Goal: Information Seeking & Learning: Check status

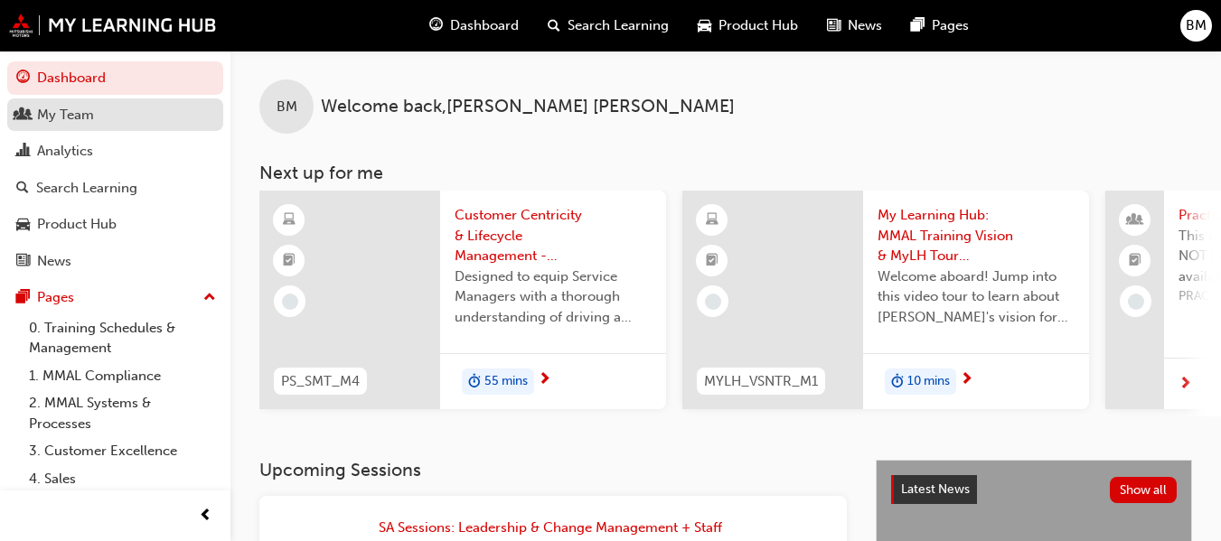
click at [173, 119] on div "My Team" at bounding box center [115, 115] width 198 height 23
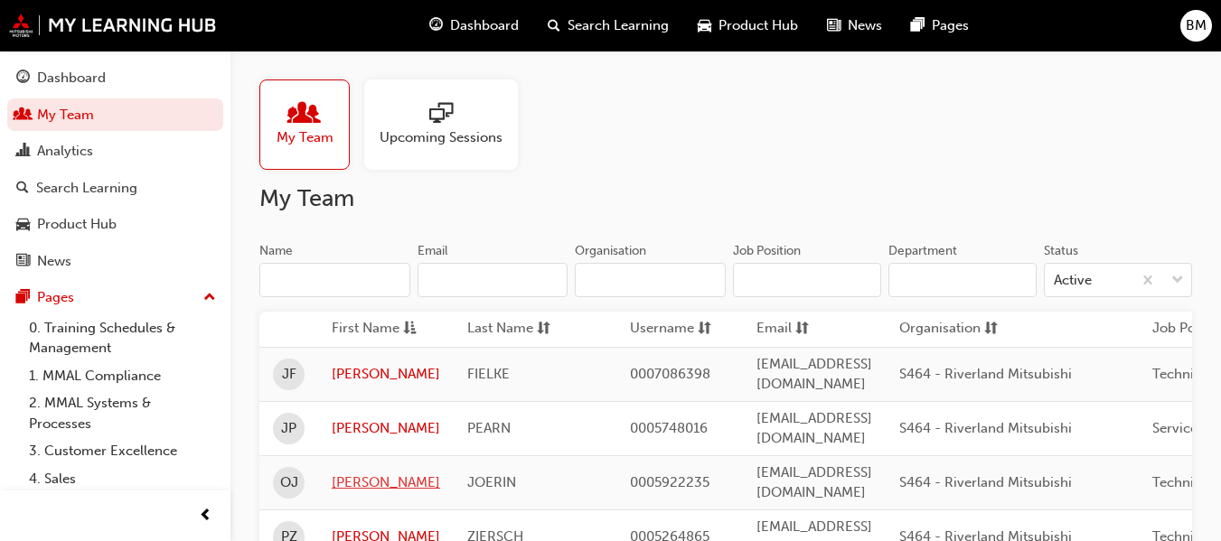
click at [375, 472] on link "OWEN" at bounding box center [386, 482] width 108 height 21
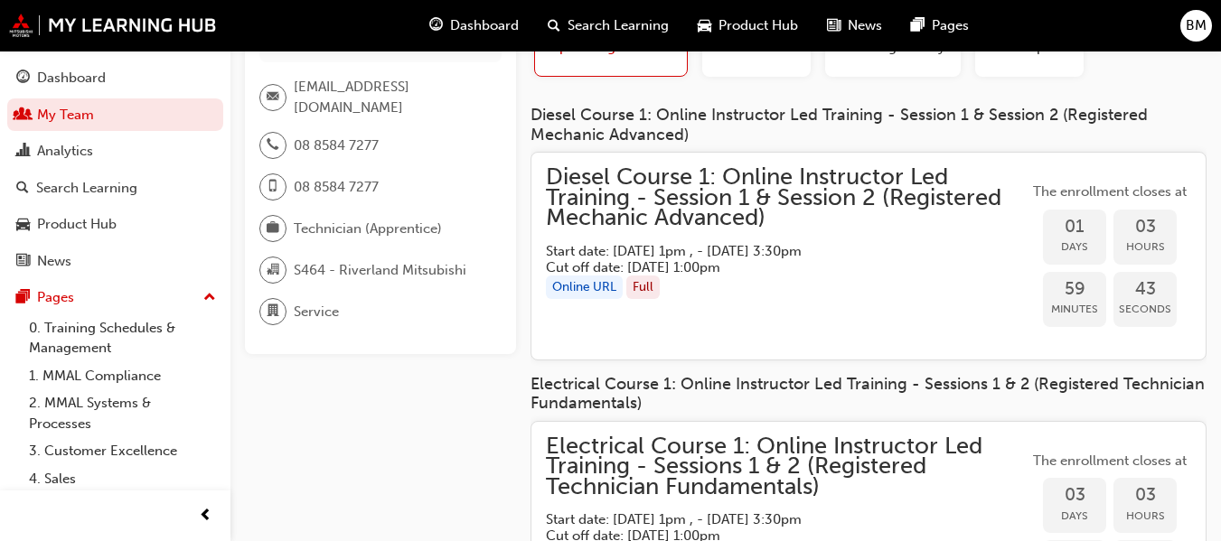
scroll to position [90, 0]
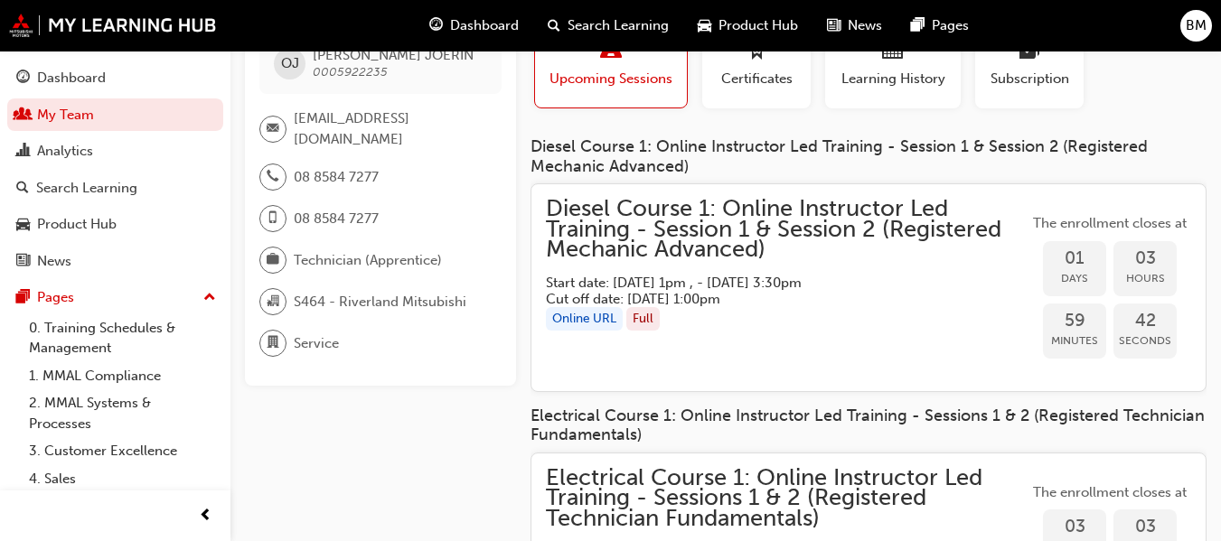
click at [650, 224] on span "Diesel Course 1: Online Instructor Led Training - Session 1 & Session 2 (Regist…" at bounding box center [787, 229] width 482 height 61
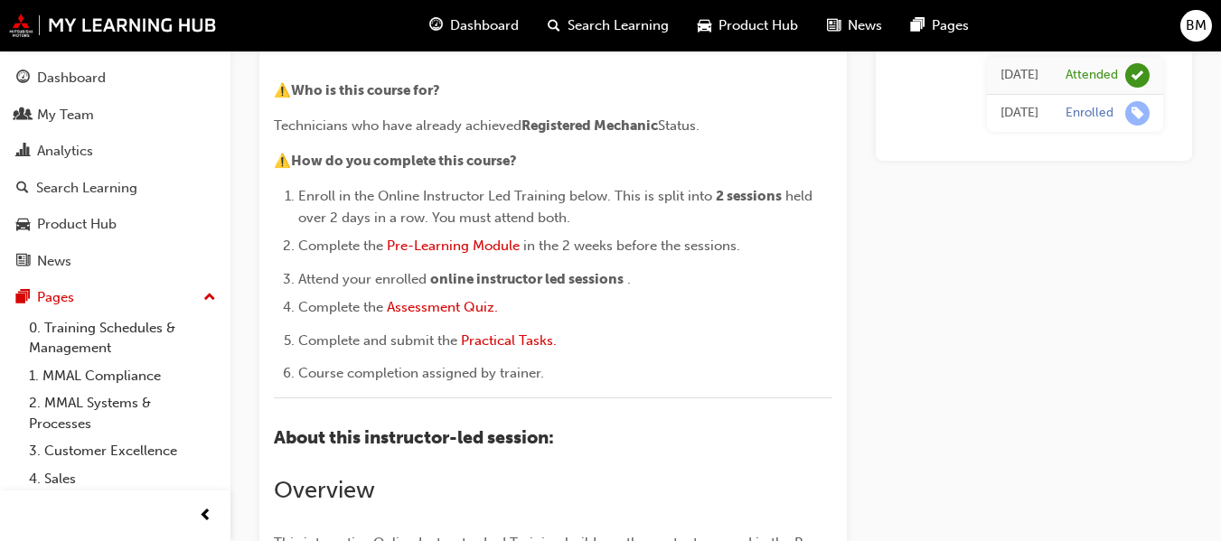
scroll to position [271, 0]
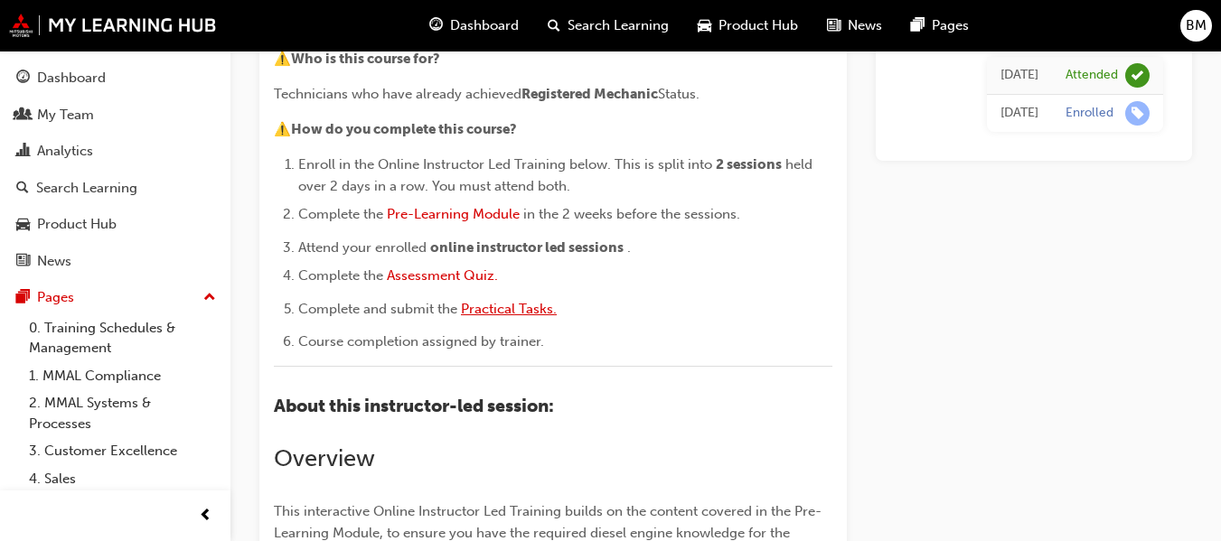
click at [474, 302] on span "Practical Tasks." at bounding box center [509, 309] width 96 height 16
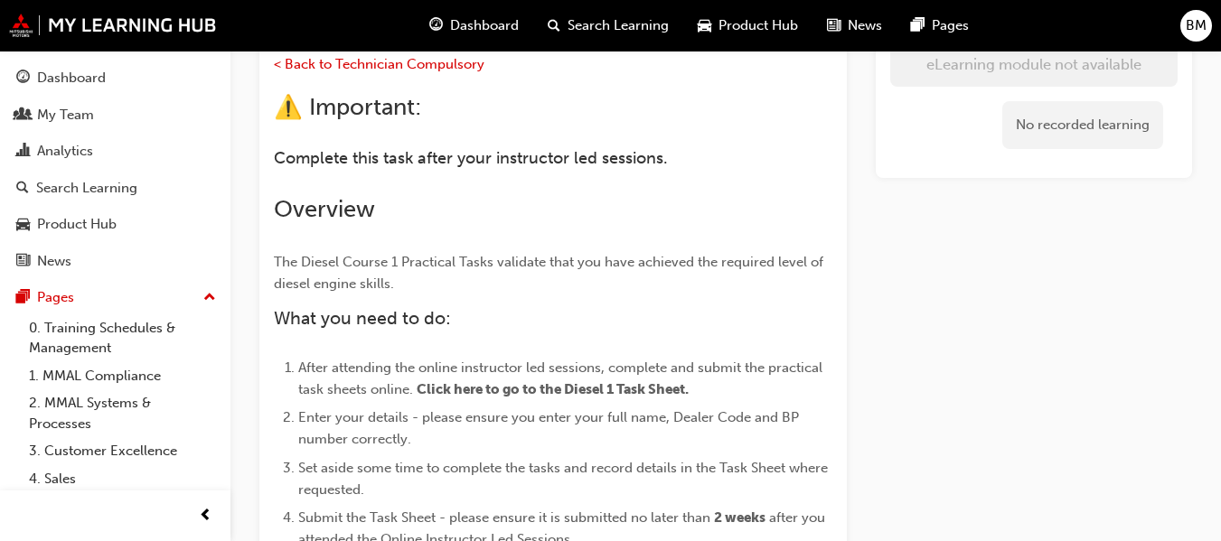
scroll to position [361, 0]
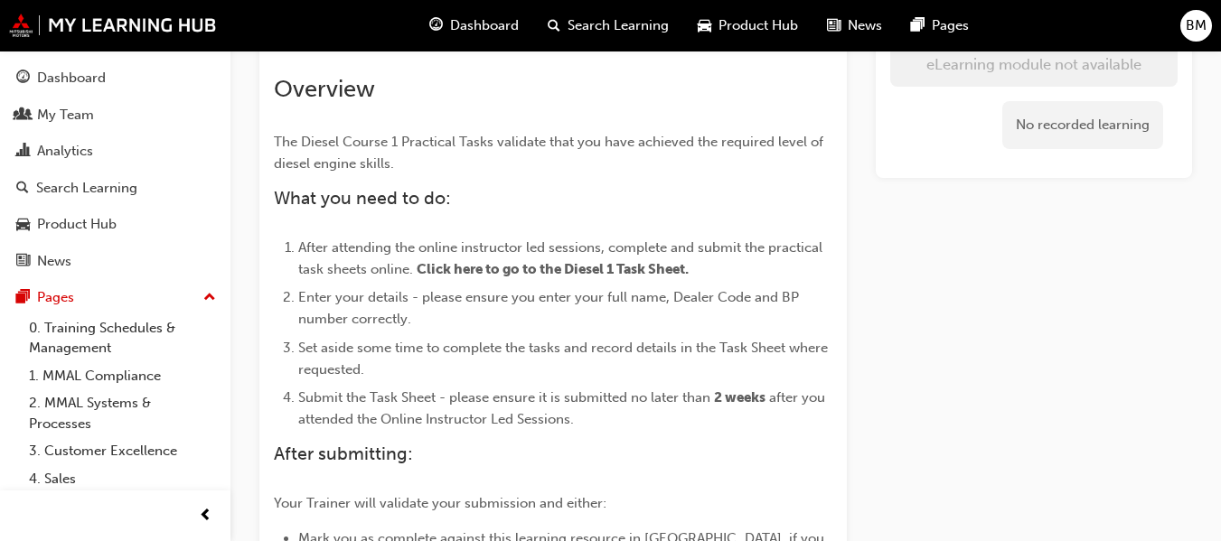
click at [481, 266] on span "Click here to go to the Diesel 1 Task Sheet." at bounding box center [552, 269] width 272 height 16
drag, startPoint x: 488, startPoint y: 264, endPoint x: 539, endPoint y: 260, distance: 51.6
click at [495, 262] on span "Click here to go to the Diesel 1 Task Sheet." at bounding box center [552, 269] width 272 height 16
click at [540, 261] on span "Click here to go to the Diesel 1 Task Sheet." at bounding box center [552, 269] width 272 height 16
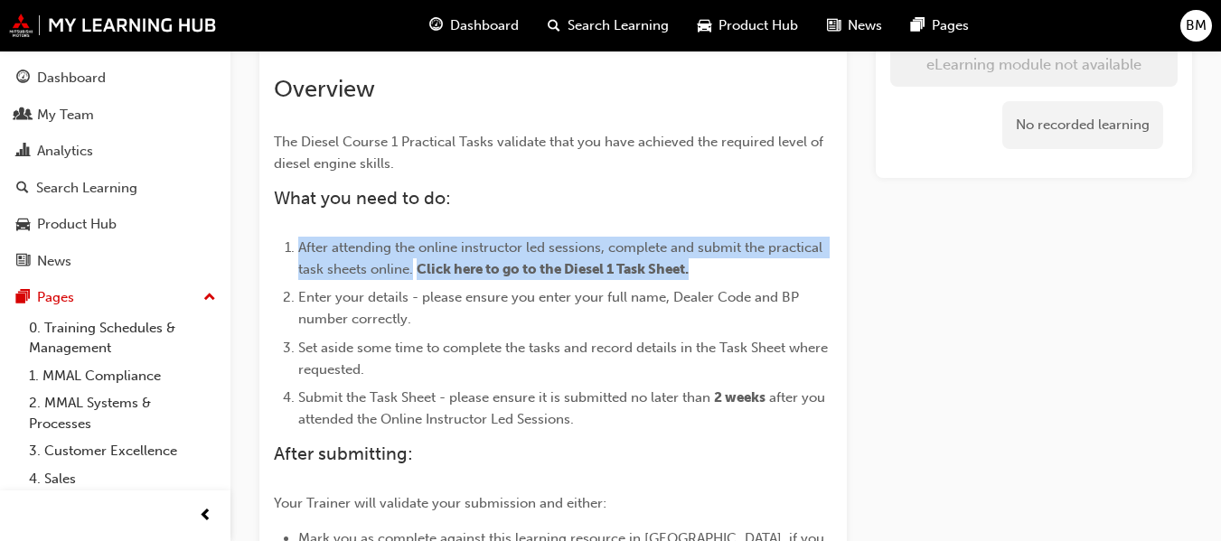
click at [540, 261] on span "Click here to go to the Diesel 1 Task Sheet." at bounding box center [552, 269] width 272 height 16
click at [541, 261] on span "Click here to go to the Diesel 1 Task Sheet." at bounding box center [552, 269] width 272 height 16
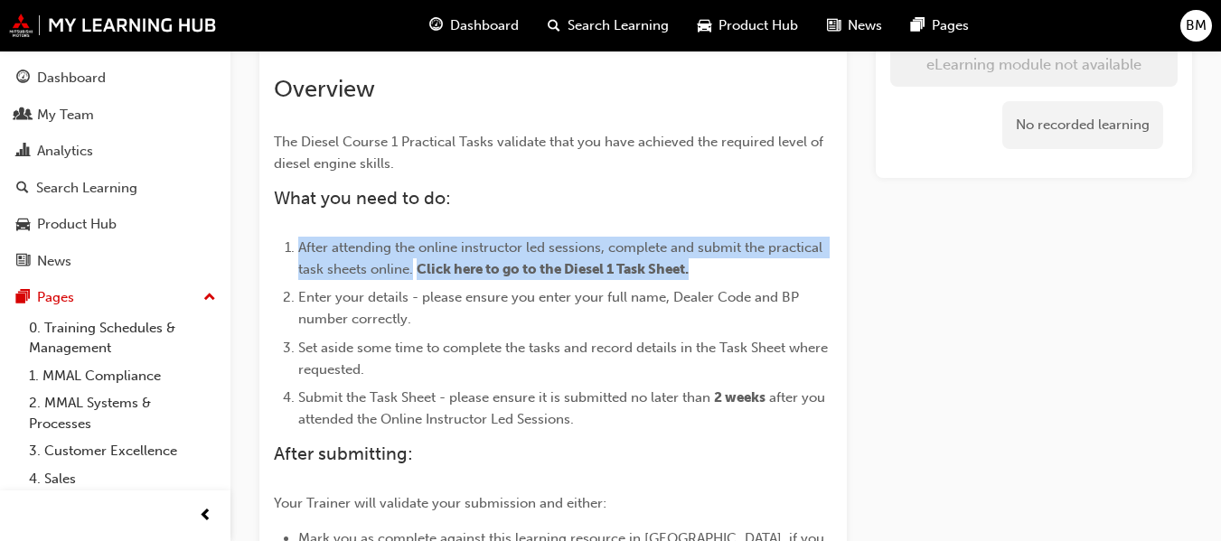
click at [541, 263] on div "< Back to Technician Compulsory ⚠️ Important: Complete this task after your ins…" at bounding box center [553, 414] width 558 height 962
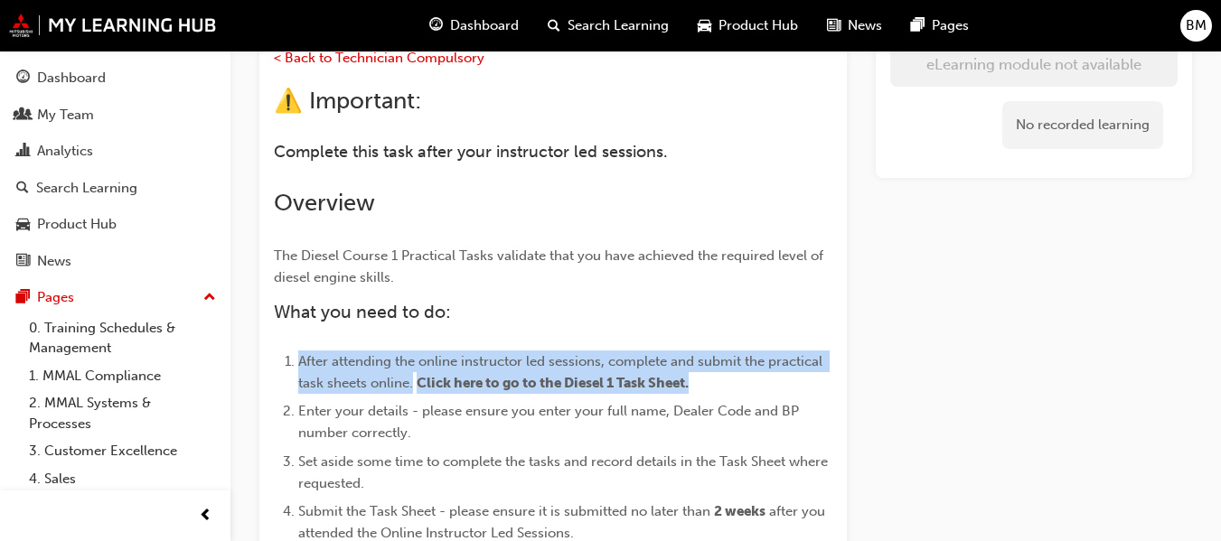
scroll to position [181, 0]
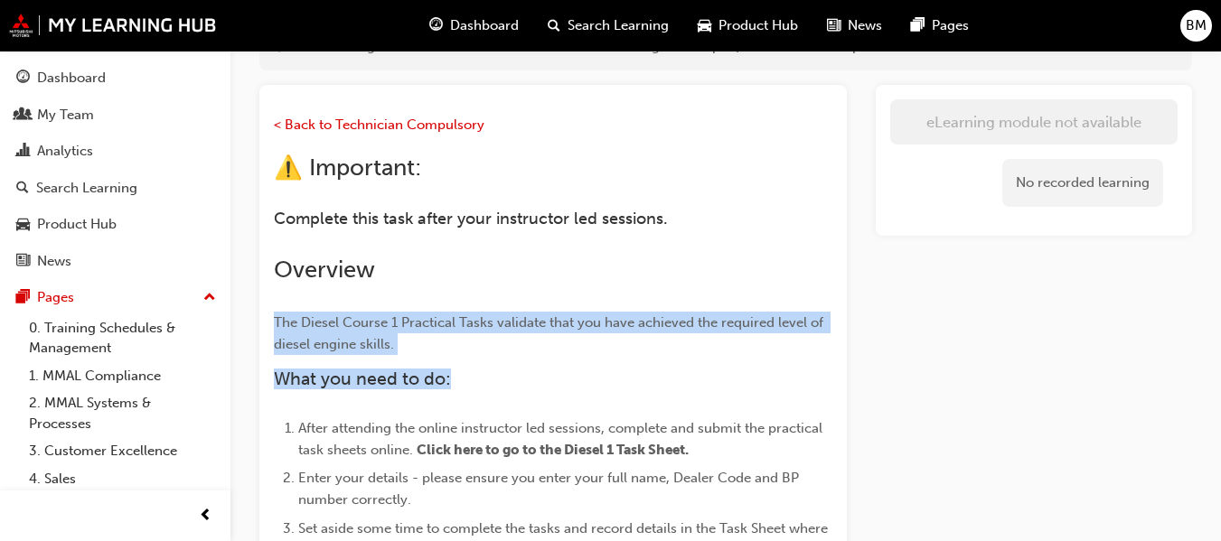
drag, startPoint x: 541, startPoint y: 263, endPoint x: 650, endPoint y: 375, distance: 155.9
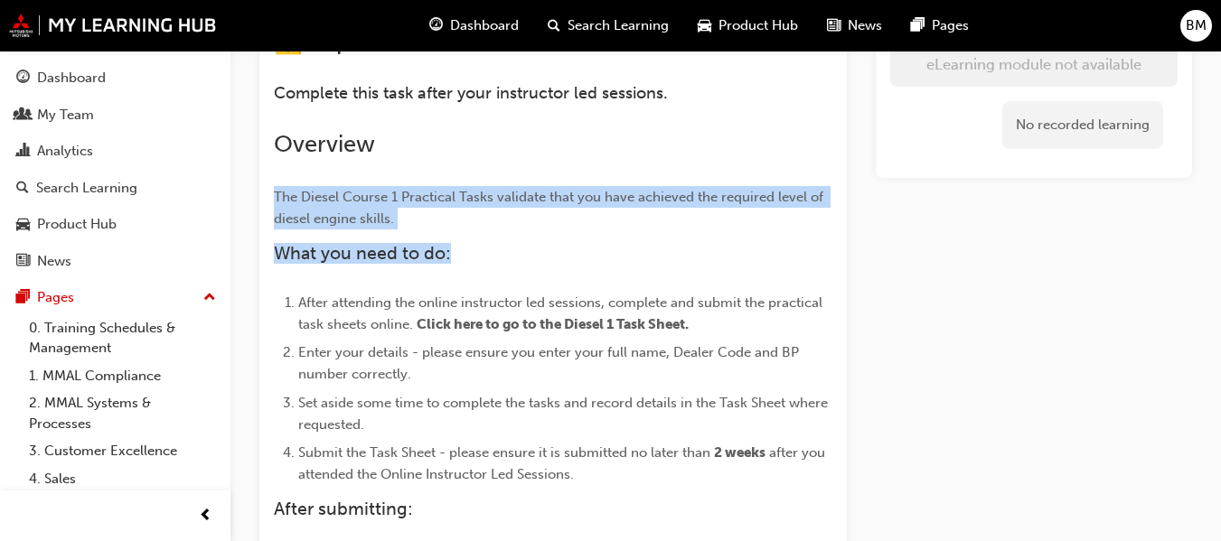
scroll to position [542, 0]
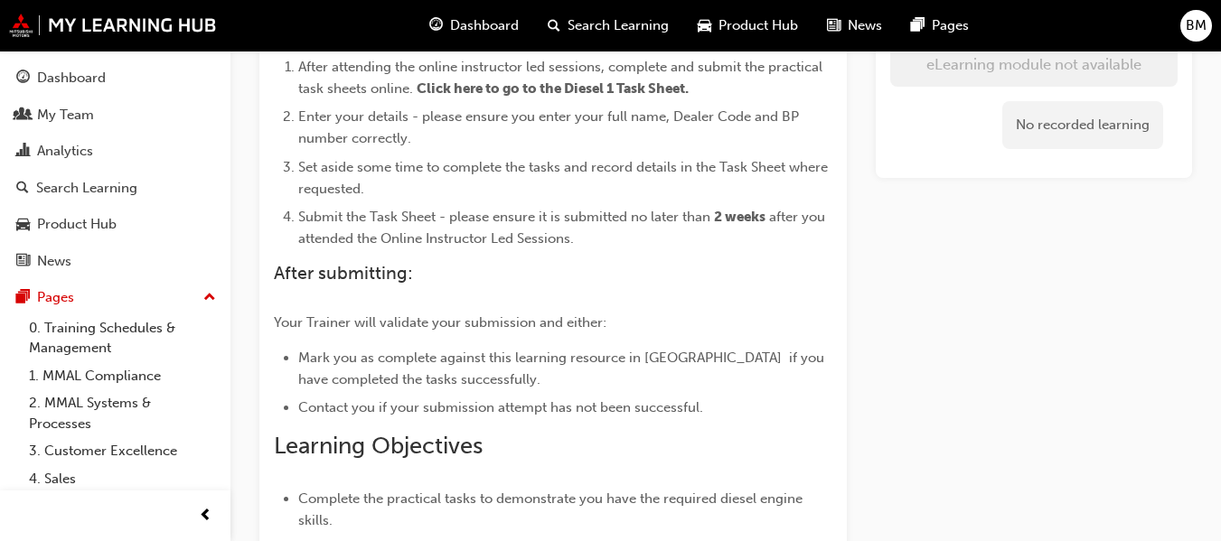
click at [731, 309] on div "< Back to Technician Compulsory ⚠️ Important: Complete this task after your ins…" at bounding box center [553, 233] width 558 height 962
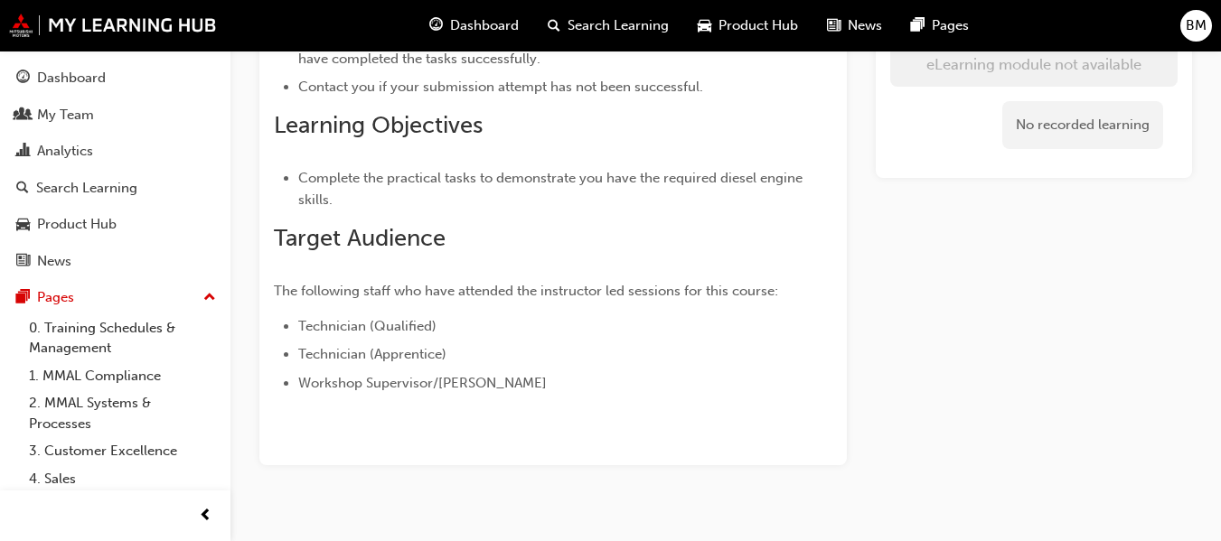
scroll to position [890, 0]
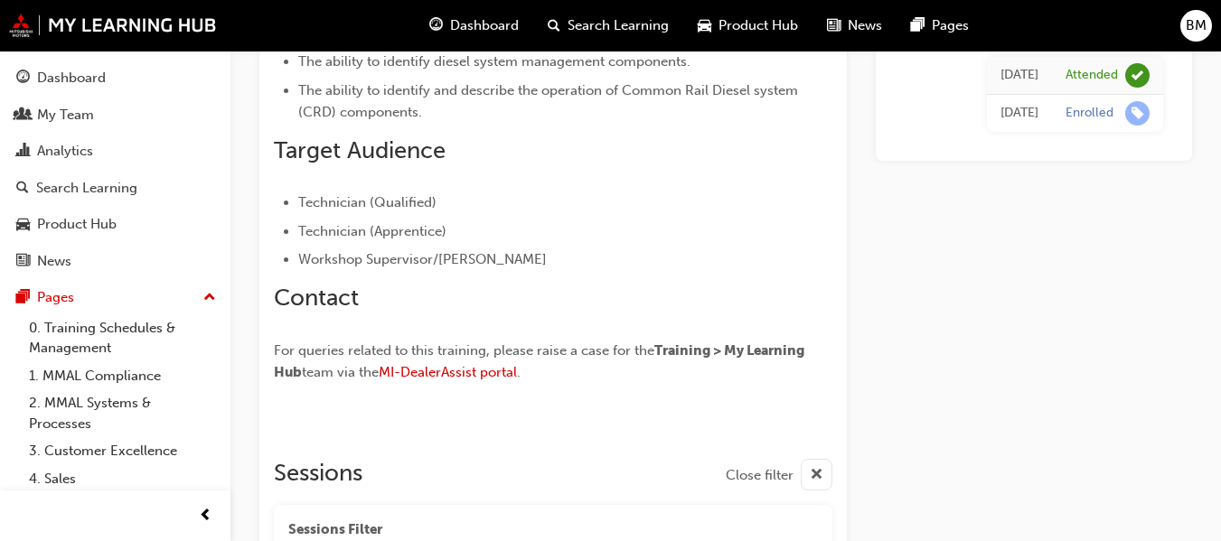
scroll to position [1976, 0]
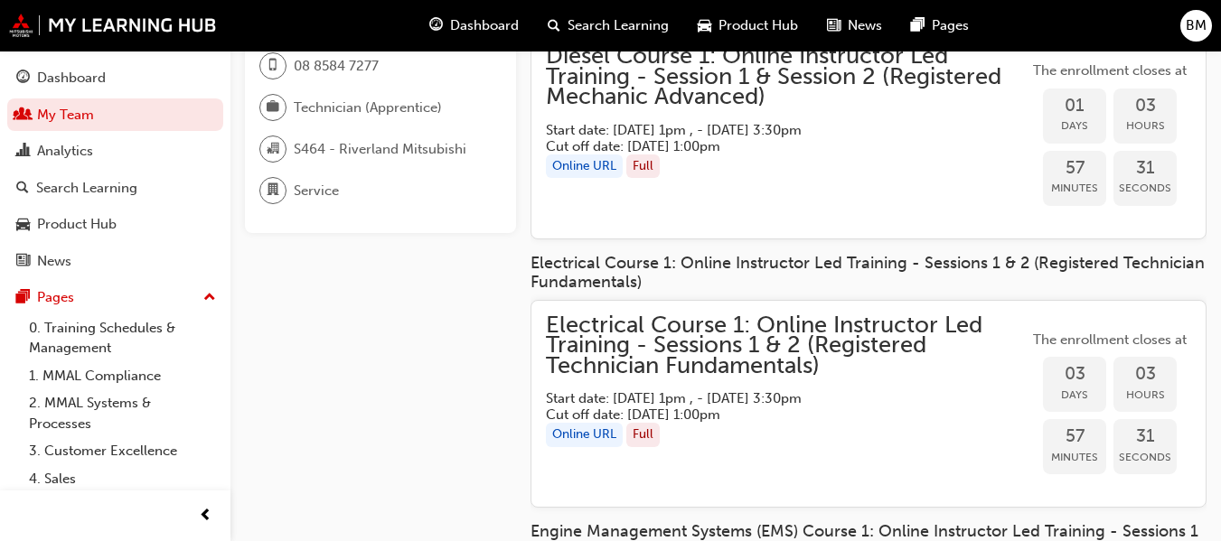
scroll to position [271, 0]
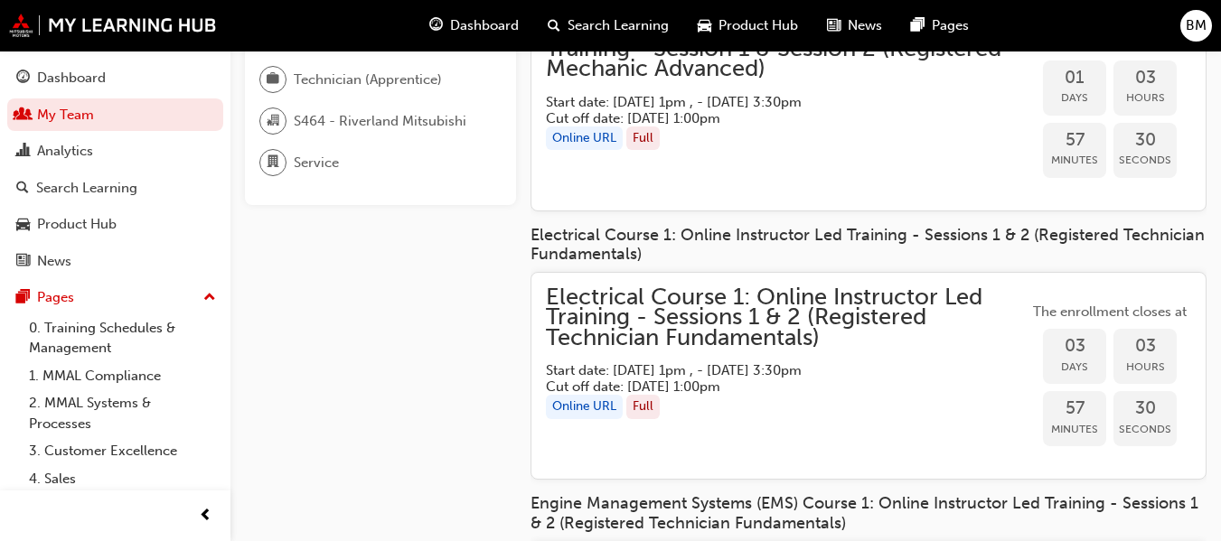
click at [700, 320] on span "Electrical Course 1: Online Instructor Led Training - Sessions 1 & 2 (Registere…" at bounding box center [787, 317] width 482 height 61
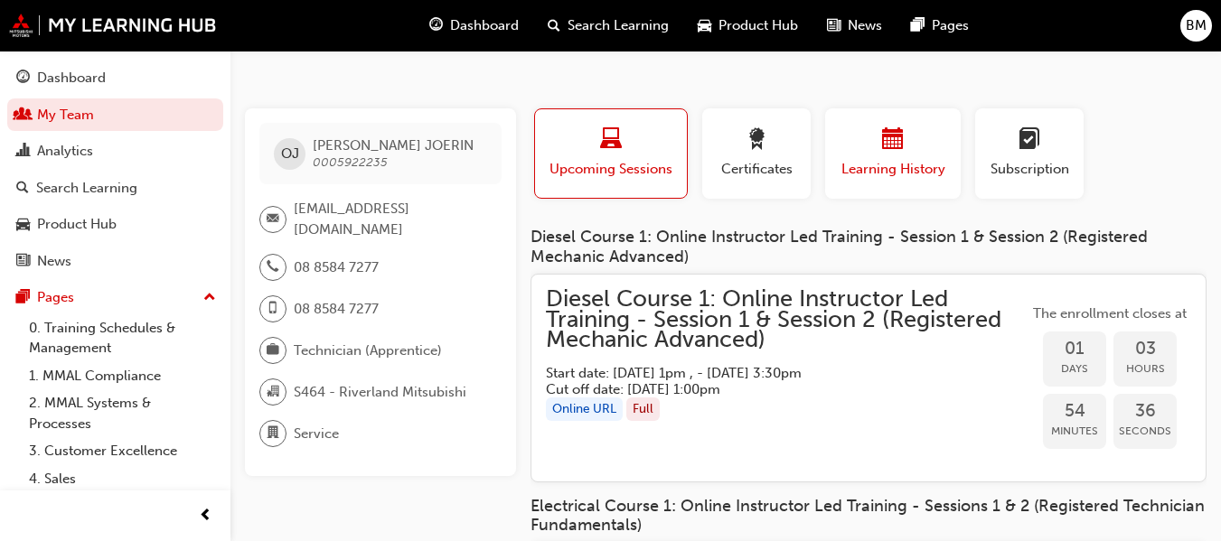
click at [851, 135] on div "button" at bounding box center [892, 142] width 108 height 28
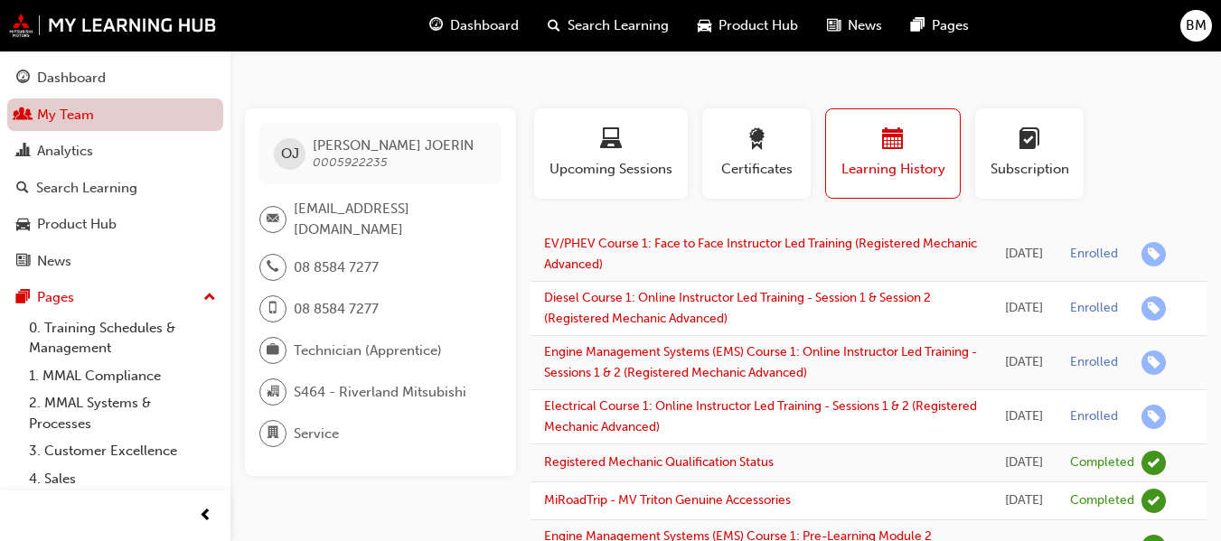
click at [133, 117] on link "My Team" at bounding box center [115, 114] width 216 height 33
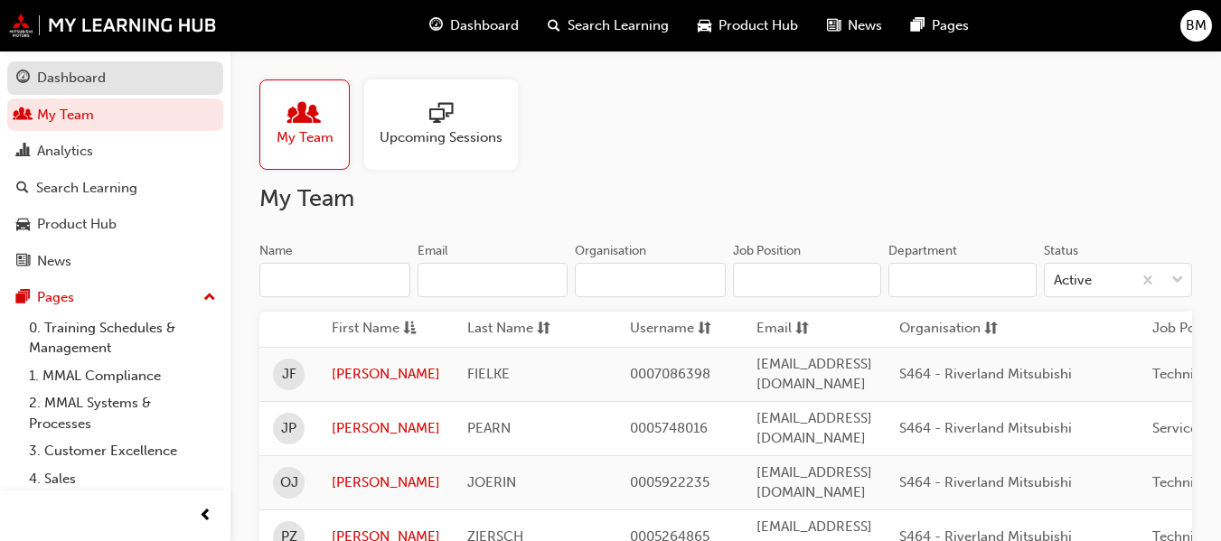
click at [119, 86] on div "Dashboard" at bounding box center [115, 78] width 198 height 23
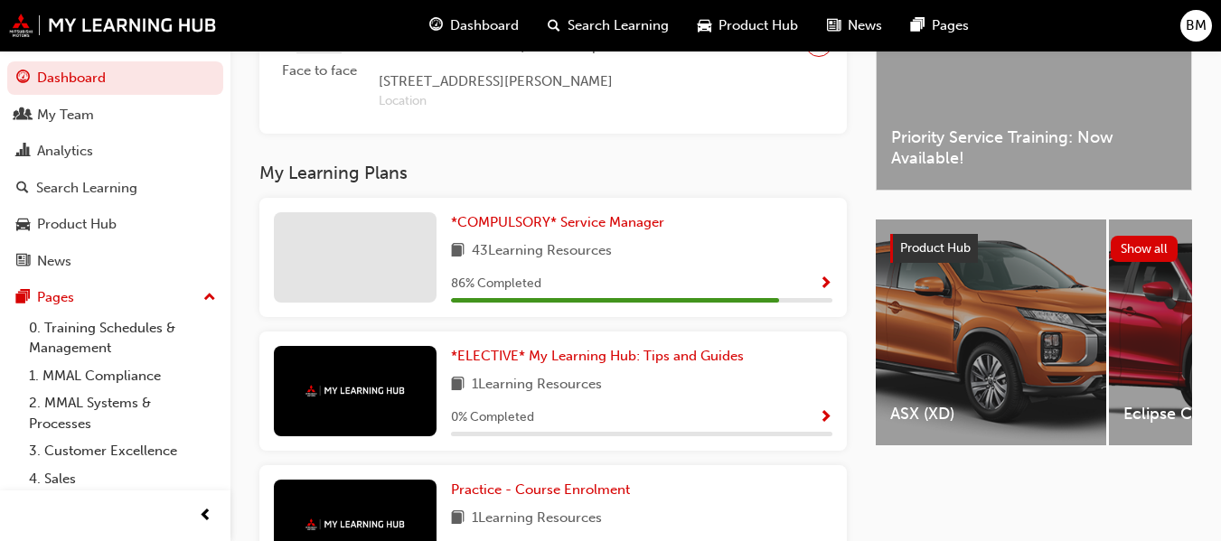
scroll to position [632, 0]
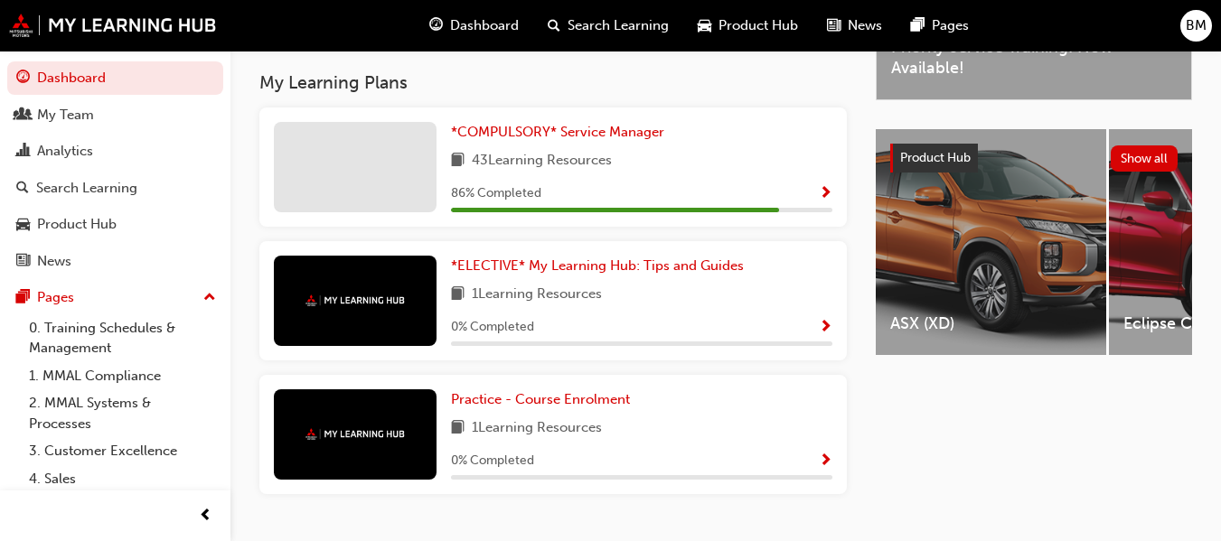
click at [1184, 26] on div "BM" at bounding box center [1196, 26] width 32 height 32
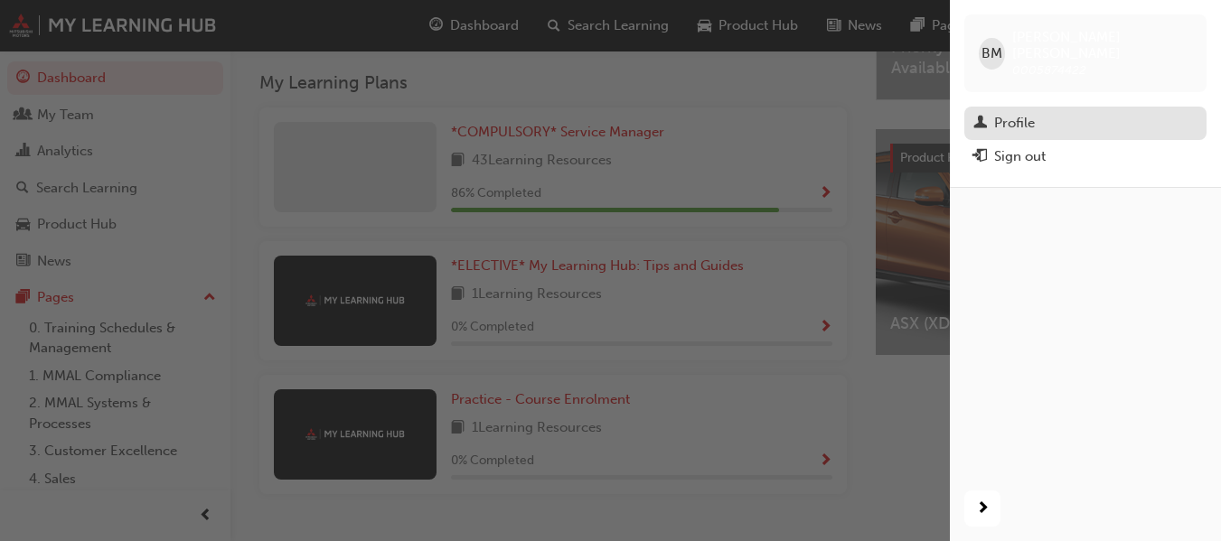
click at [1025, 115] on div "Profile" at bounding box center [1014, 123] width 41 height 21
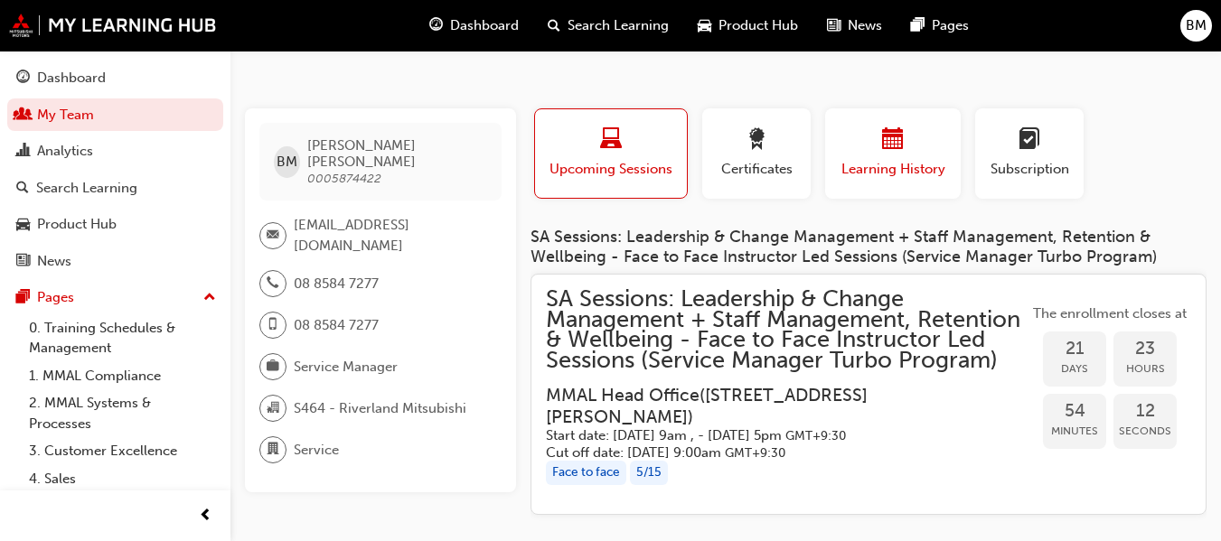
click at [868, 171] on span "Learning History" at bounding box center [892, 169] width 108 height 21
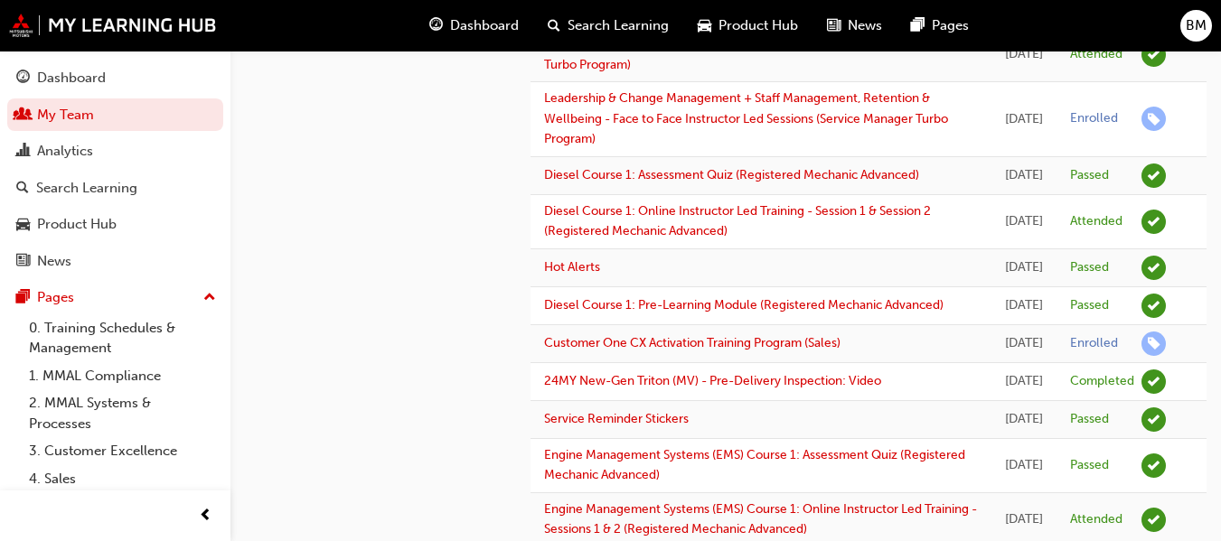
scroll to position [632, 0]
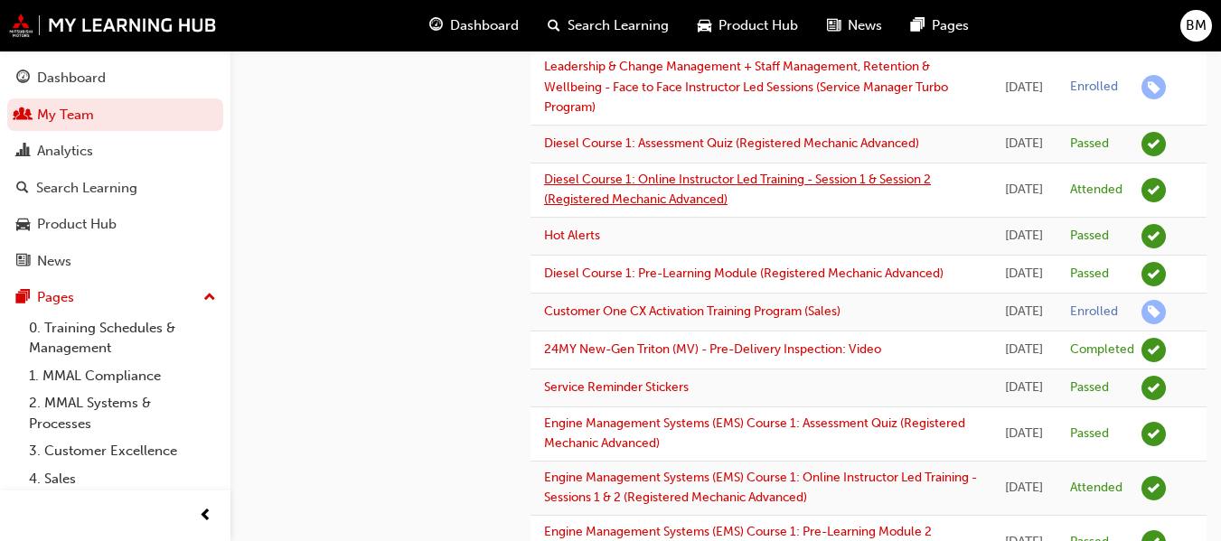
click at [754, 208] on link "Diesel Course 1: Online Instructor Led Training - Session 1 & Session 2 (Regist…" at bounding box center [737, 190] width 387 height 36
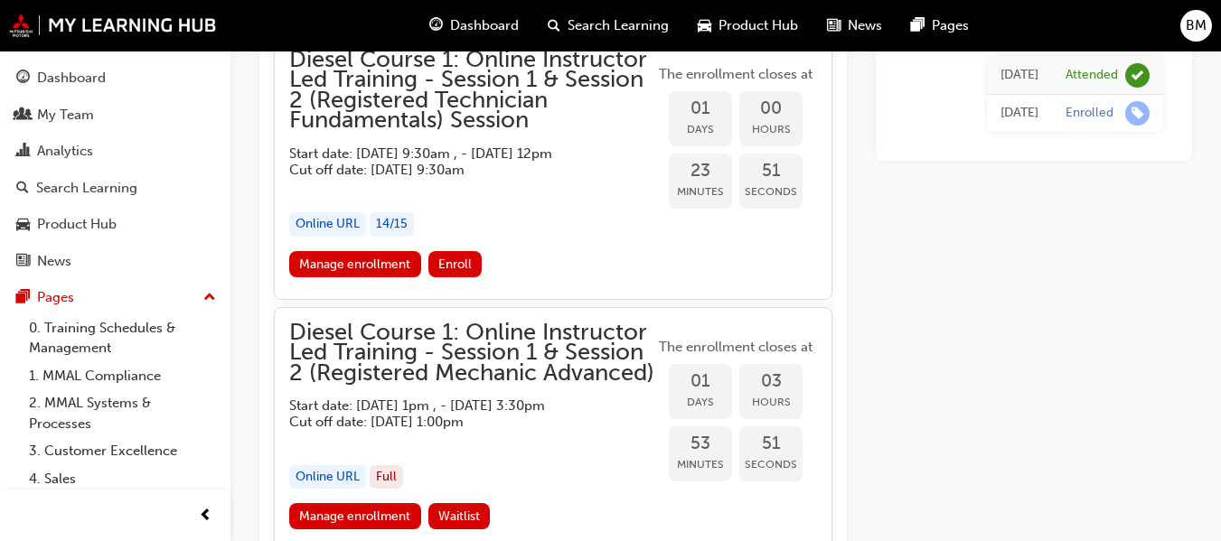
scroll to position [1626, 0]
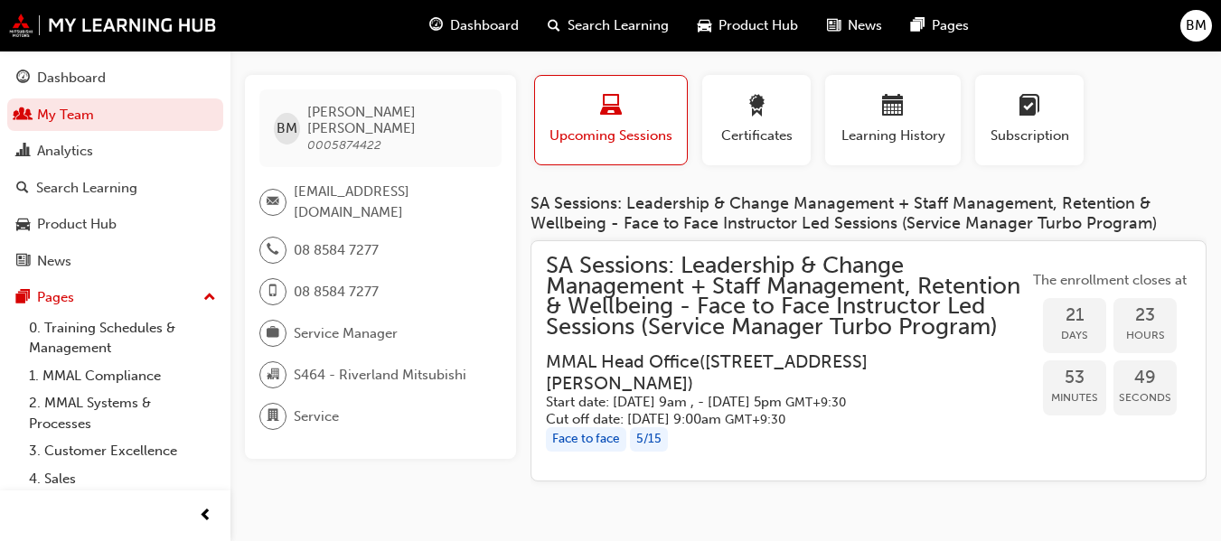
scroll to position [33, 0]
click at [890, 141] on span "Learning History" at bounding box center [892, 136] width 108 height 21
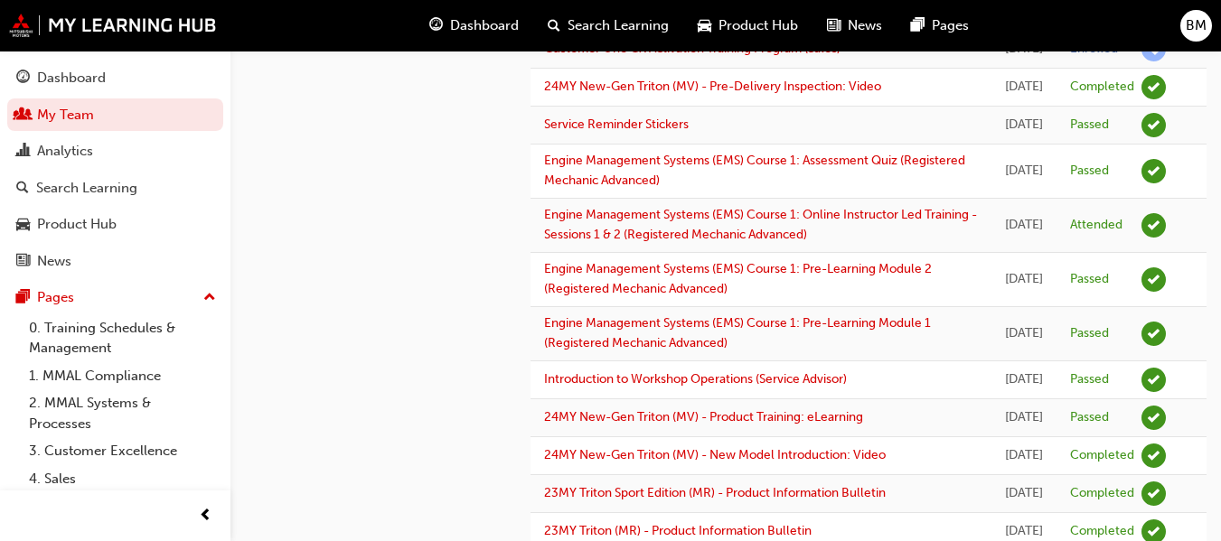
scroll to position [937, 0]
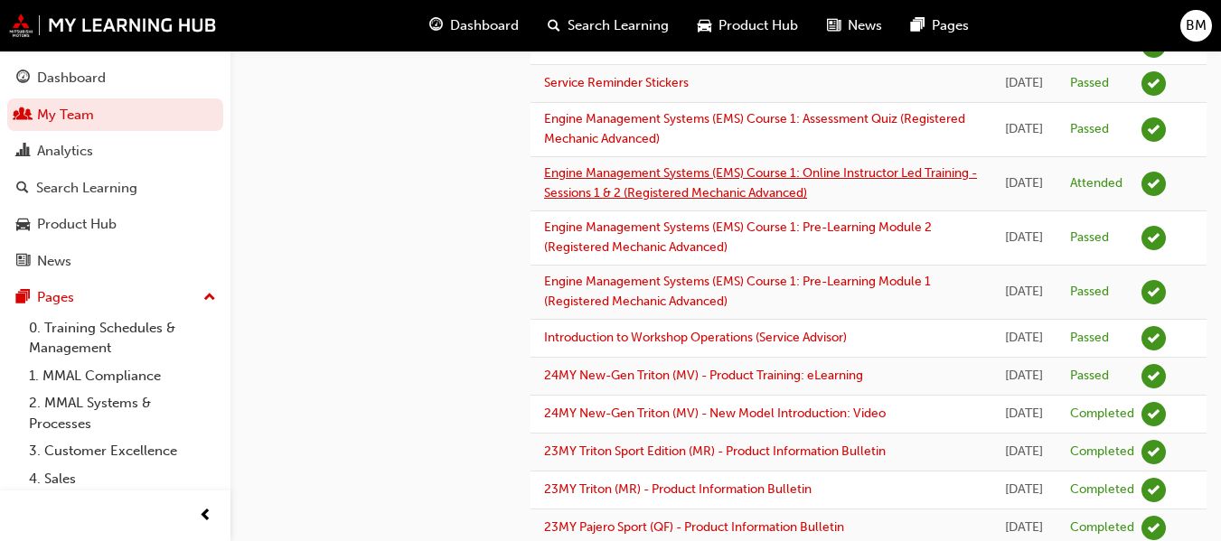
click at [638, 201] on link "Engine Management Systems (EMS) Course 1: Online Instructor Led Training - Sess…" at bounding box center [760, 183] width 433 height 36
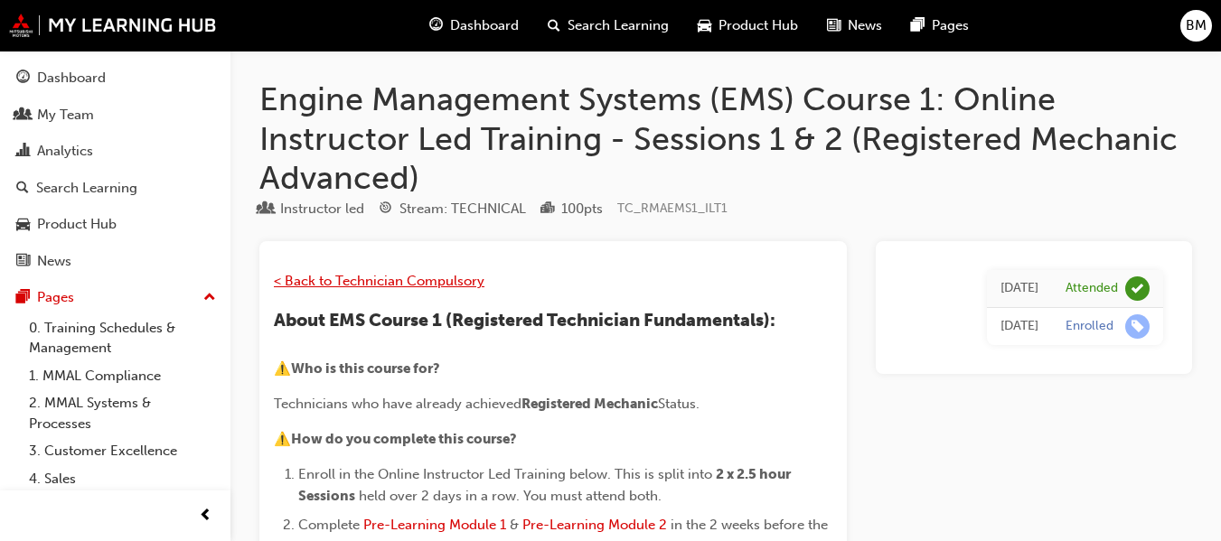
click at [425, 286] on span "< Back to Technician Compulsory" at bounding box center [379, 281] width 210 height 16
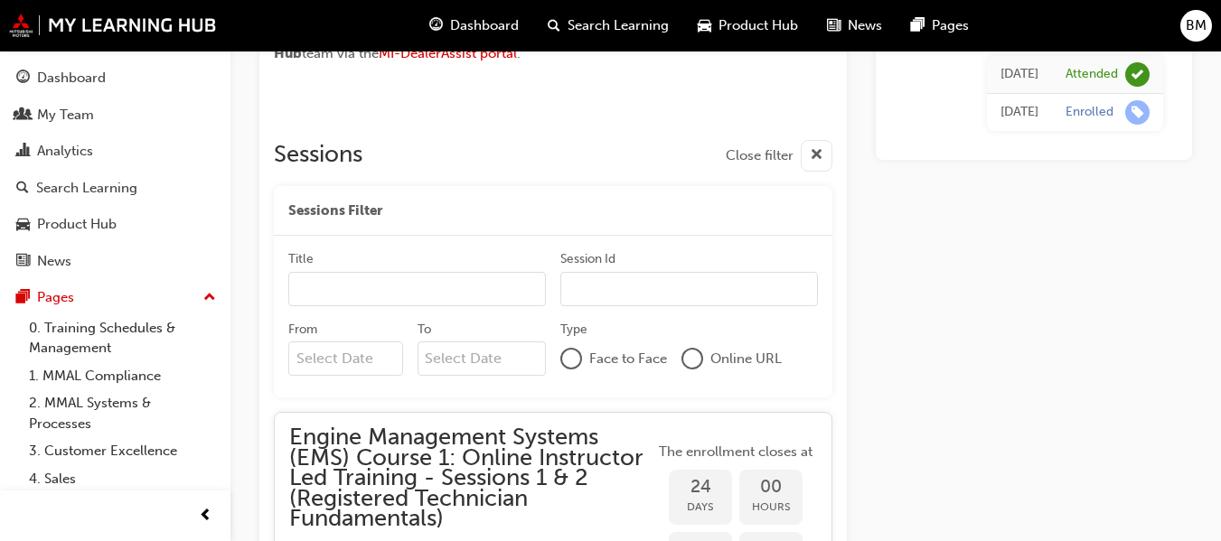
scroll to position [1433, 0]
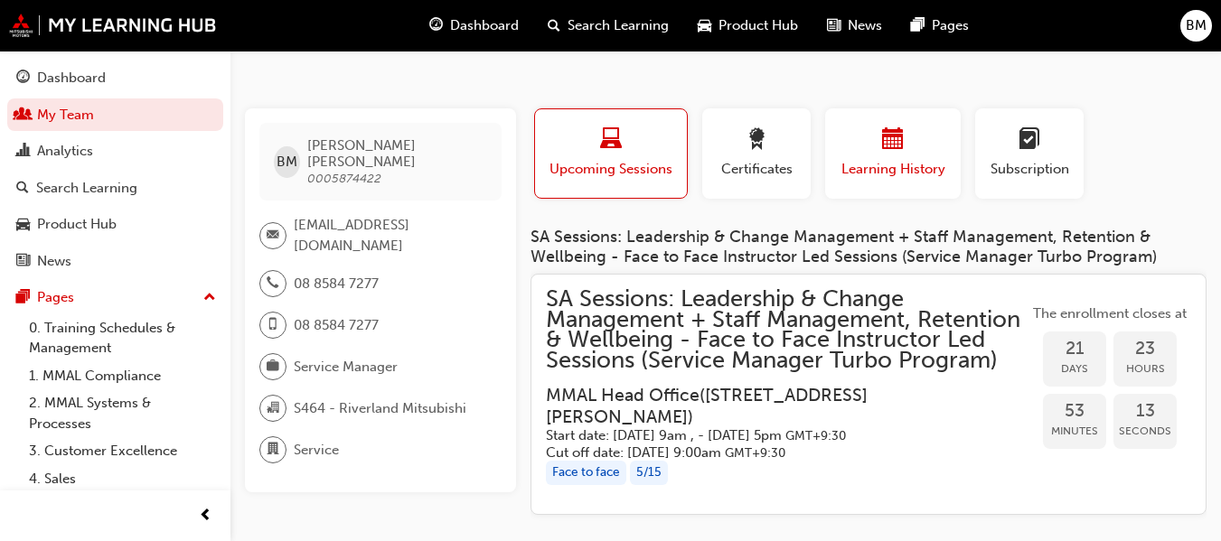
click at [910, 181] on button "Learning History" at bounding box center [893, 153] width 136 height 90
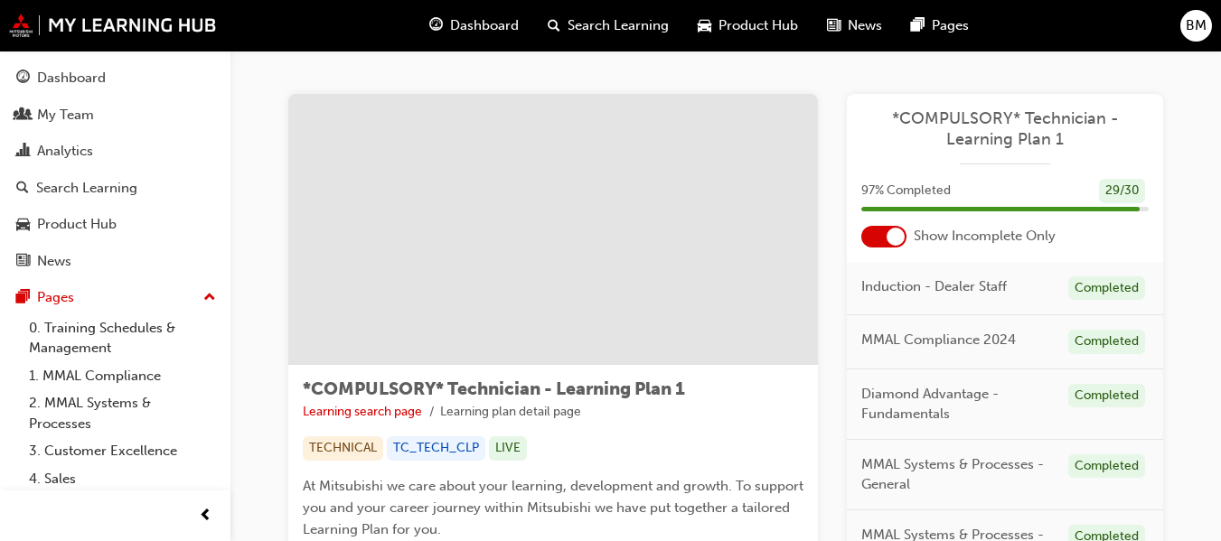
click at [901, 234] on div at bounding box center [895, 237] width 18 height 18
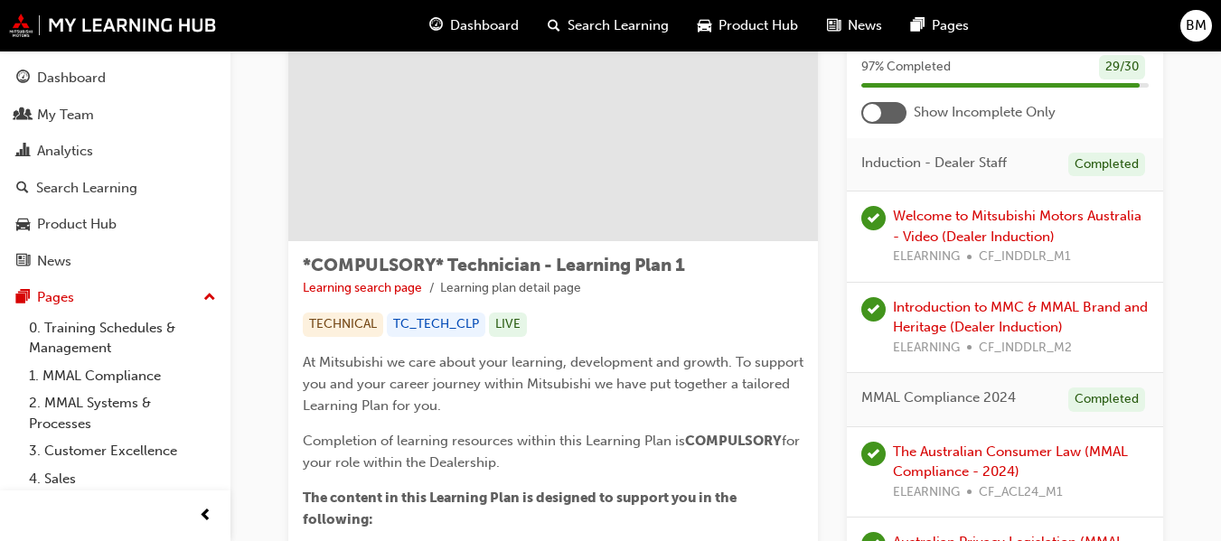
scroll to position [90, 0]
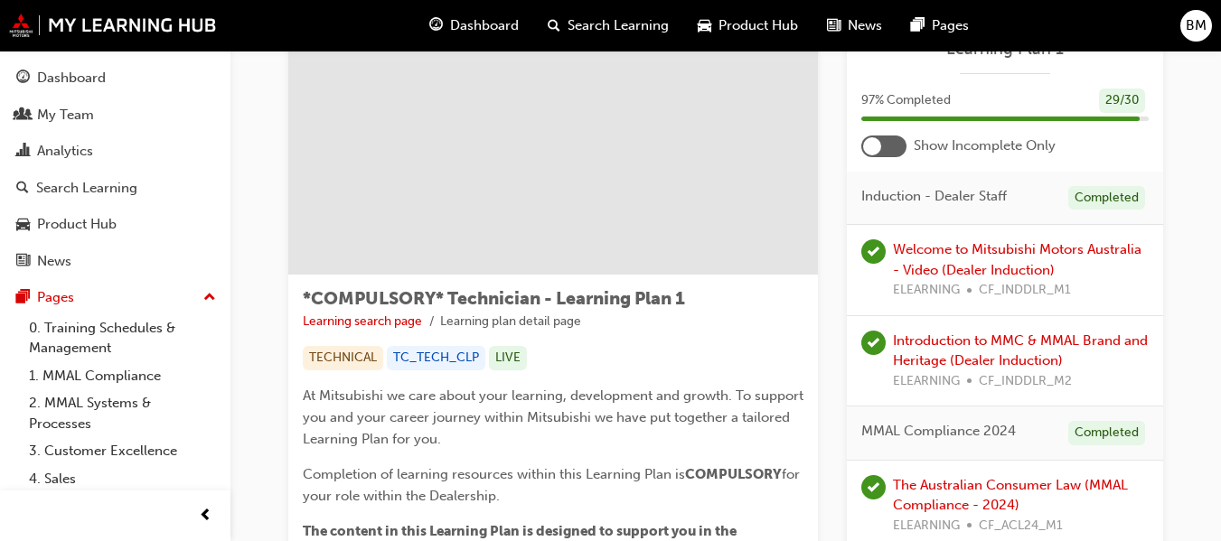
click at [892, 152] on div at bounding box center [883, 147] width 45 height 22
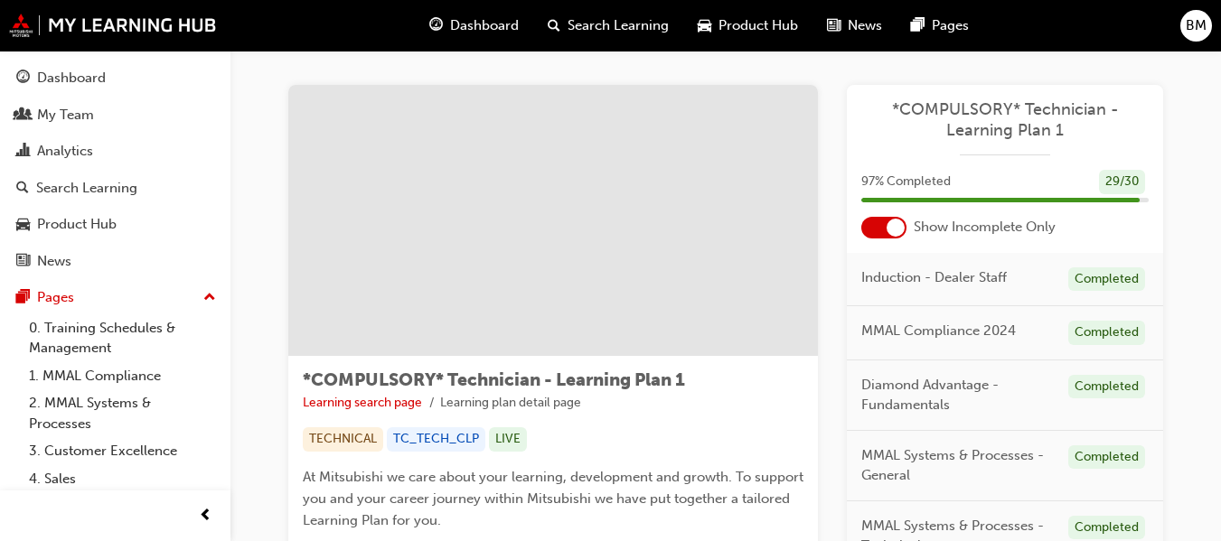
scroll to position [0, 0]
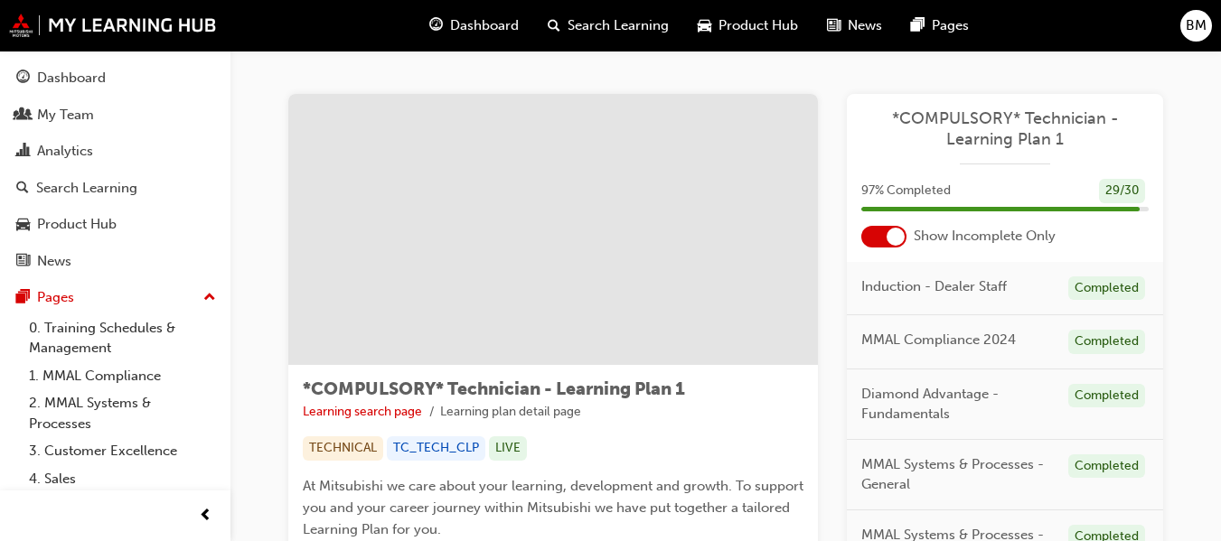
click at [1006, 138] on span "*COMPULSORY* Technician - Learning Plan 1" at bounding box center [1004, 128] width 287 height 41
click at [1043, 124] on span "*COMPULSORY* Technician - Learning Plan 1" at bounding box center [1004, 128] width 287 height 41
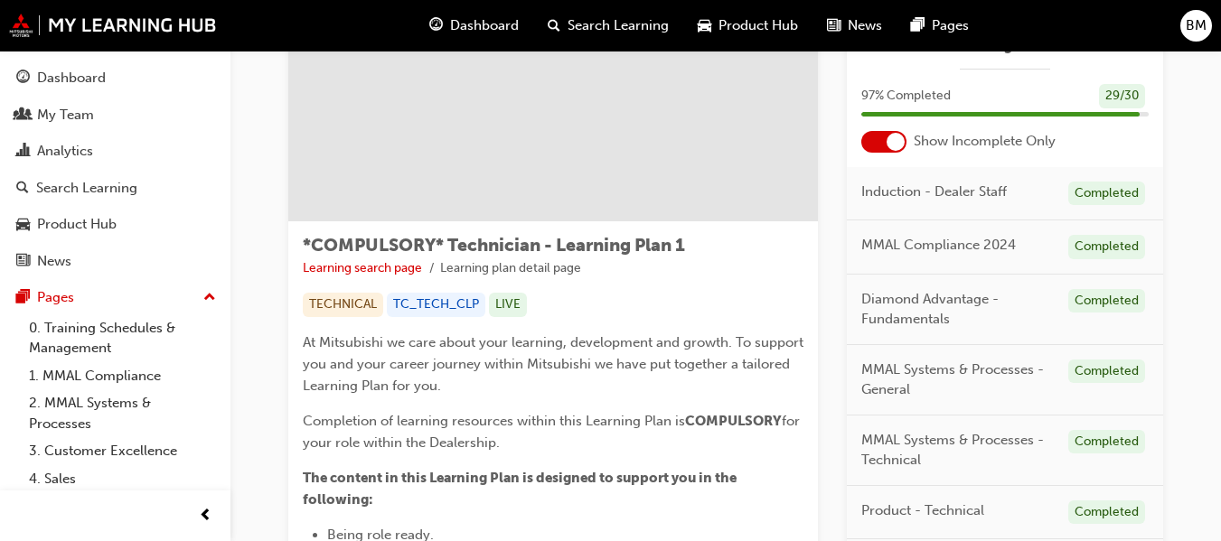
scroll to position [175, 0]
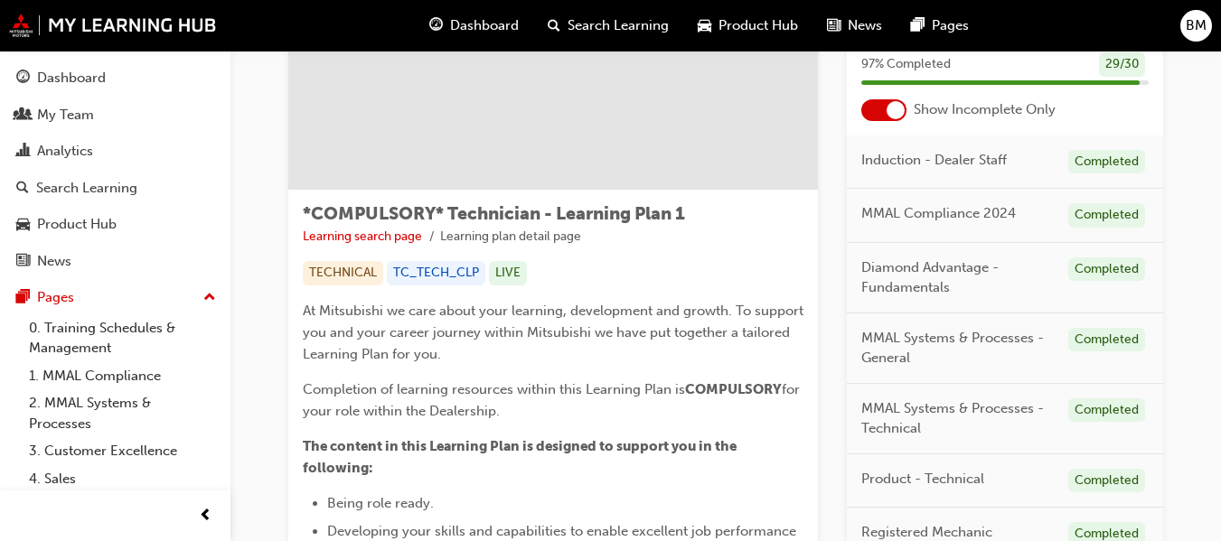
click at [464, 239] on li "Learning plan detail page" at bounding box center [510, 237] width 141 height 21
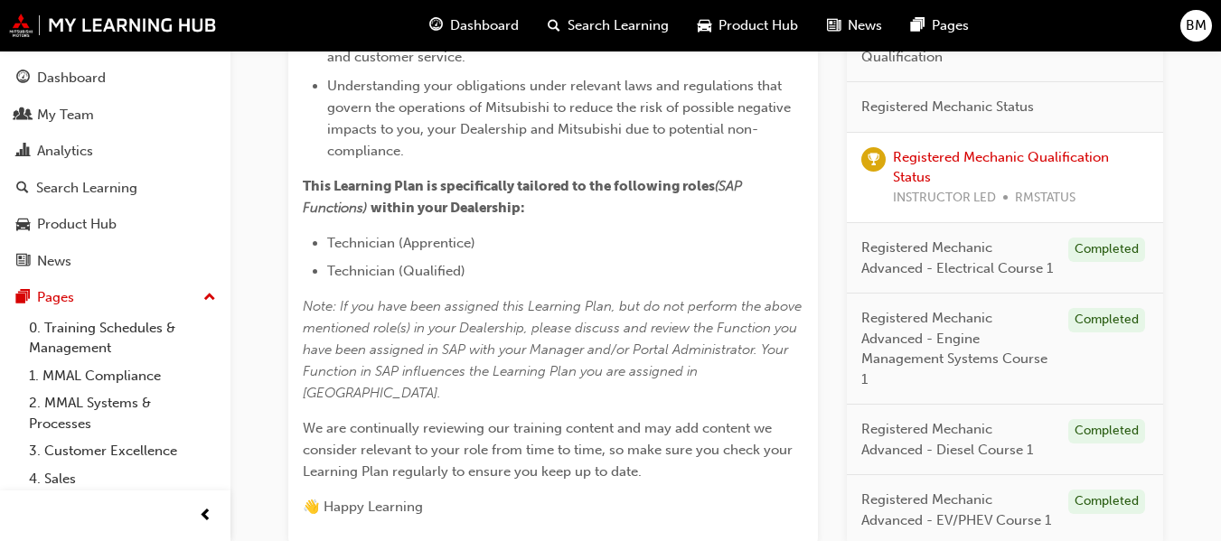
scroll to position [627, 0]
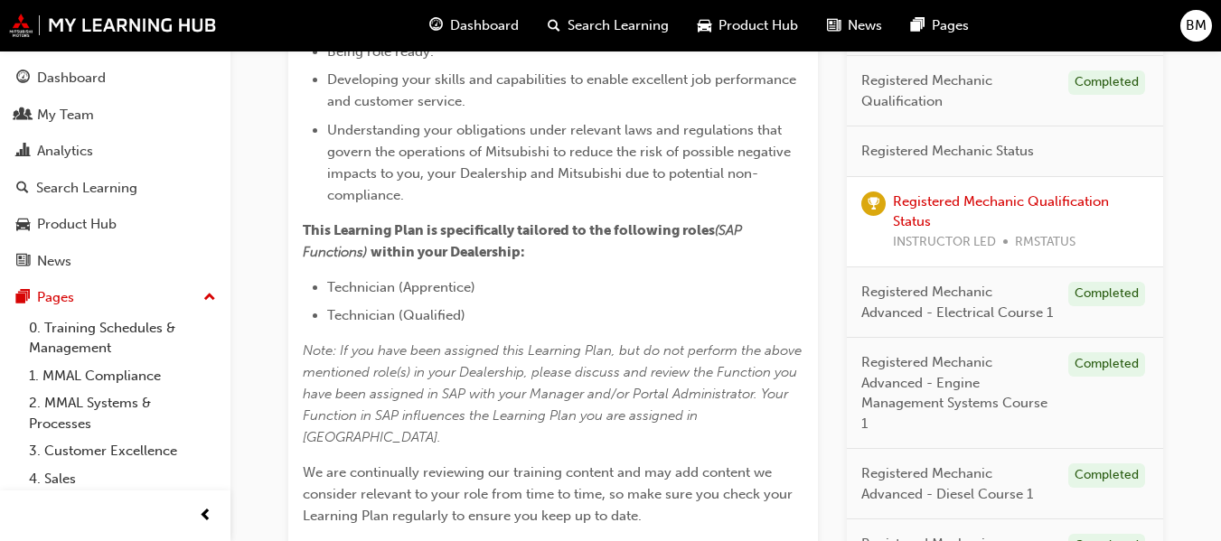
click at [1069, 226] on div "Registered Mechanic Qualification Status INSTRUCTOR LED RMSTATUS" at bounding box center [1021, 222] width 256 height 61
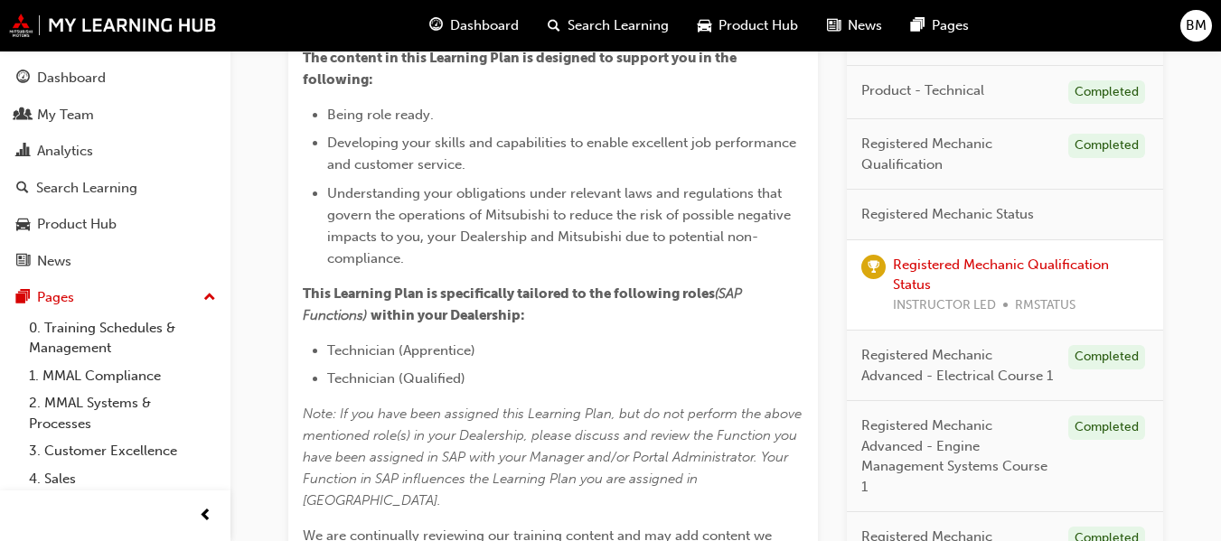
scroll to position [537, 0]
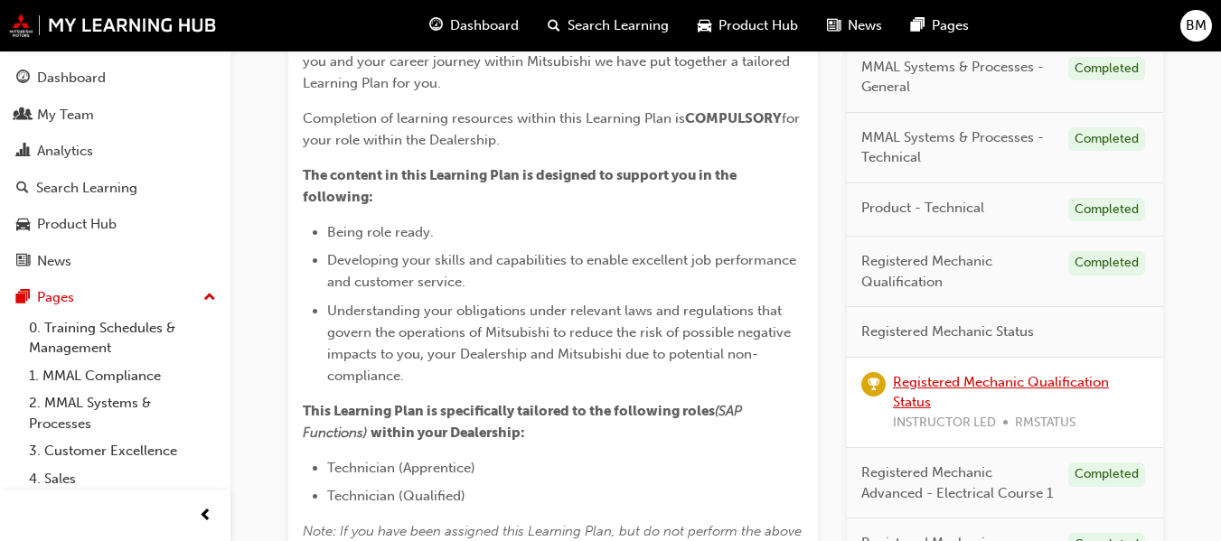
click at [1048, 377] on link "Registered Mechanic Qualification Status" at bounding box center [1001, 392] width 216 height 37
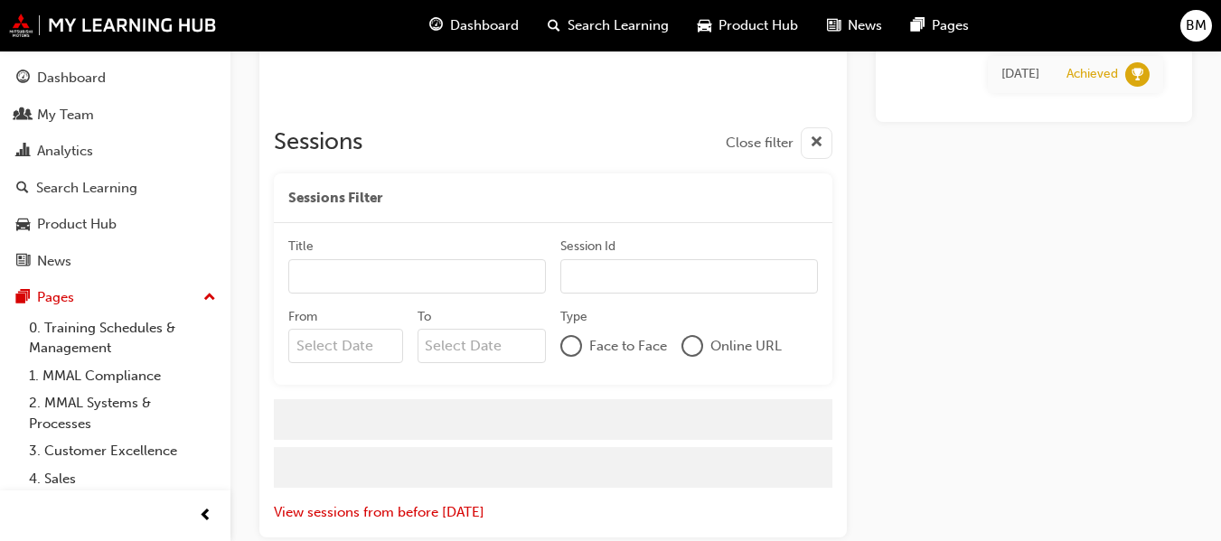
scroll to position [265, 0]
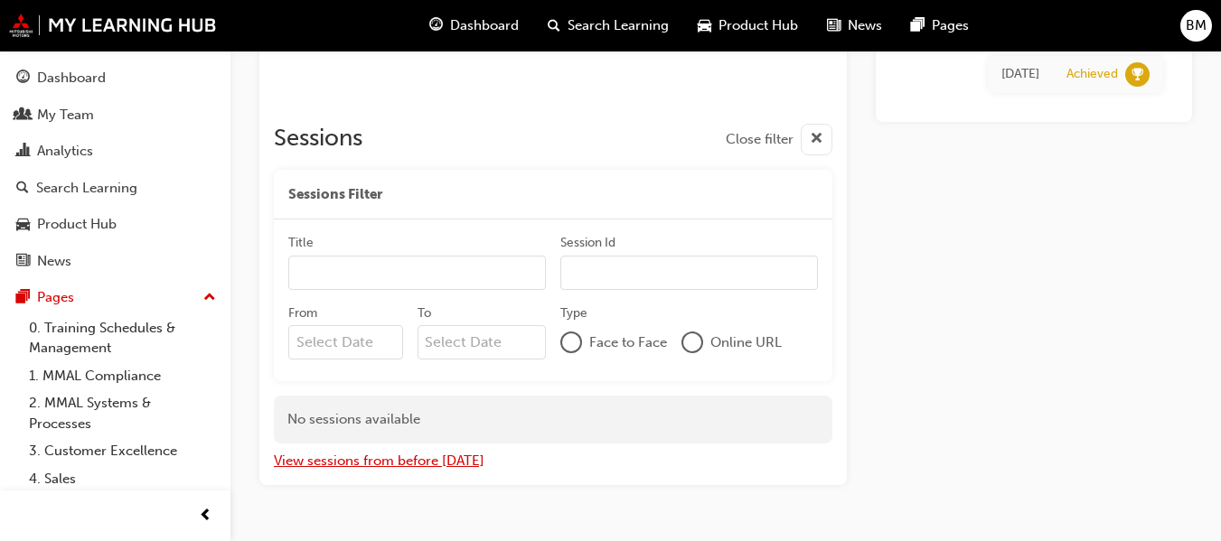
click at [450, 455] on button "View sessions from before [DATE]" at bounding box center [379, 461] width 210 height 21
click at [479, 463] on button "View sessions from today and in the future" at bounding box center [411, 461] width 274 height 21
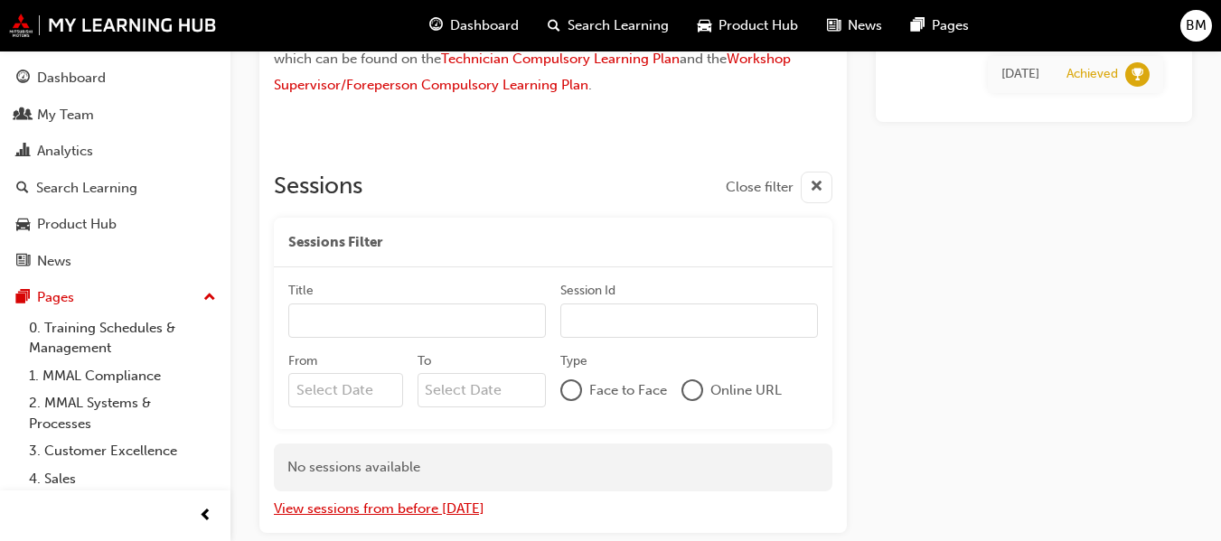
scroll to position [0, 0]
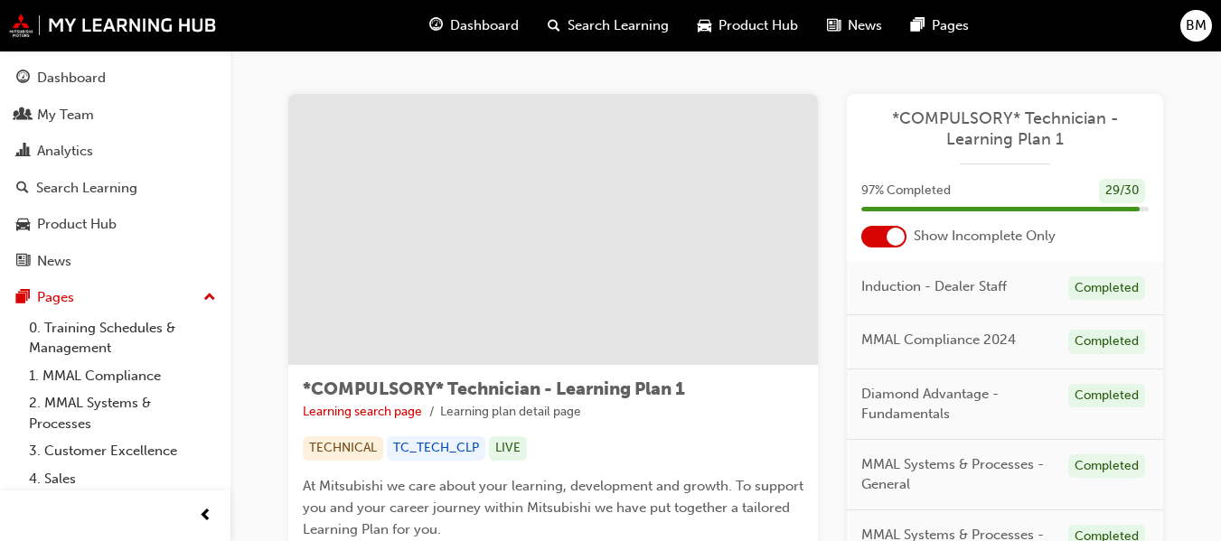
click at [903, 183] on span "97 % Completed" at bounding box center [905, 191] width 89 height 21
click at [377, 413] on link "Learning search page" at bounding box center [362, 411] width 119 height 15
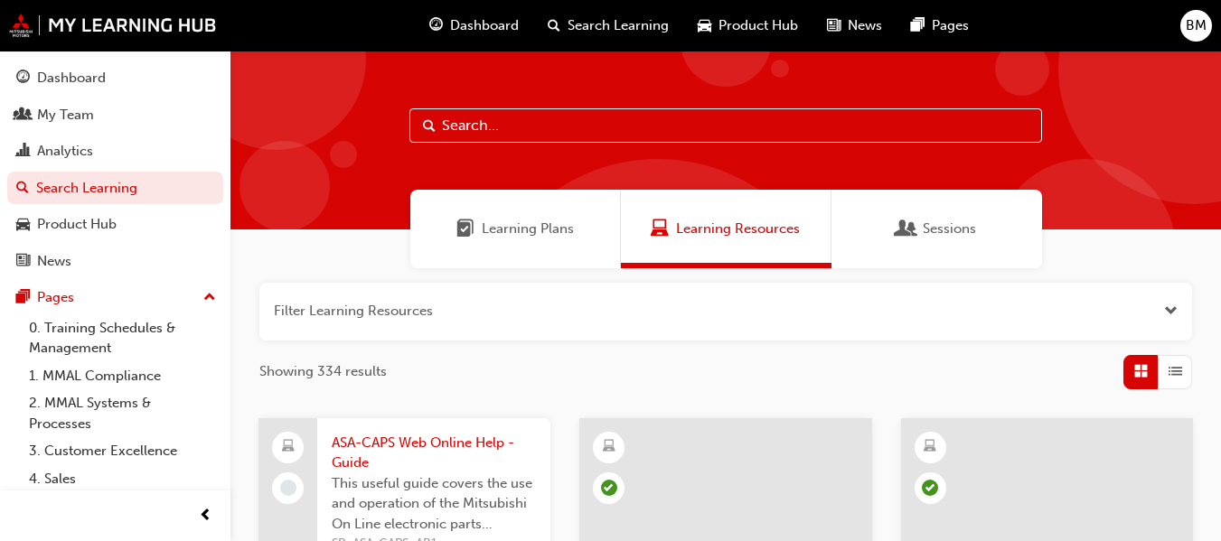
click at [528, 227] on span "Learning Plans" at bounding box center [528, 229] width 92 height 21
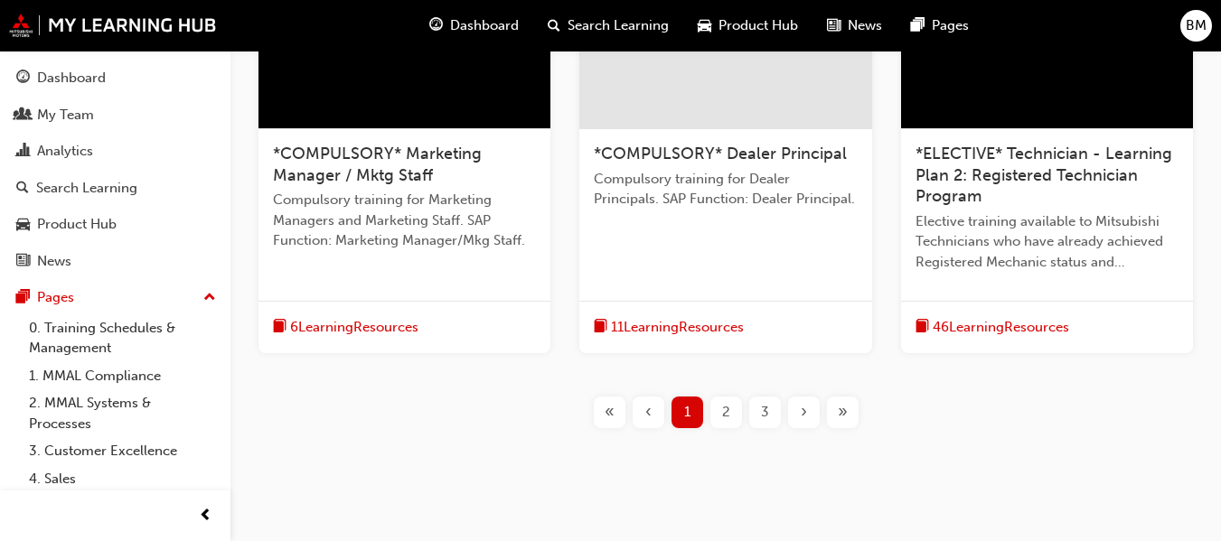
scroll to position [936, 0]
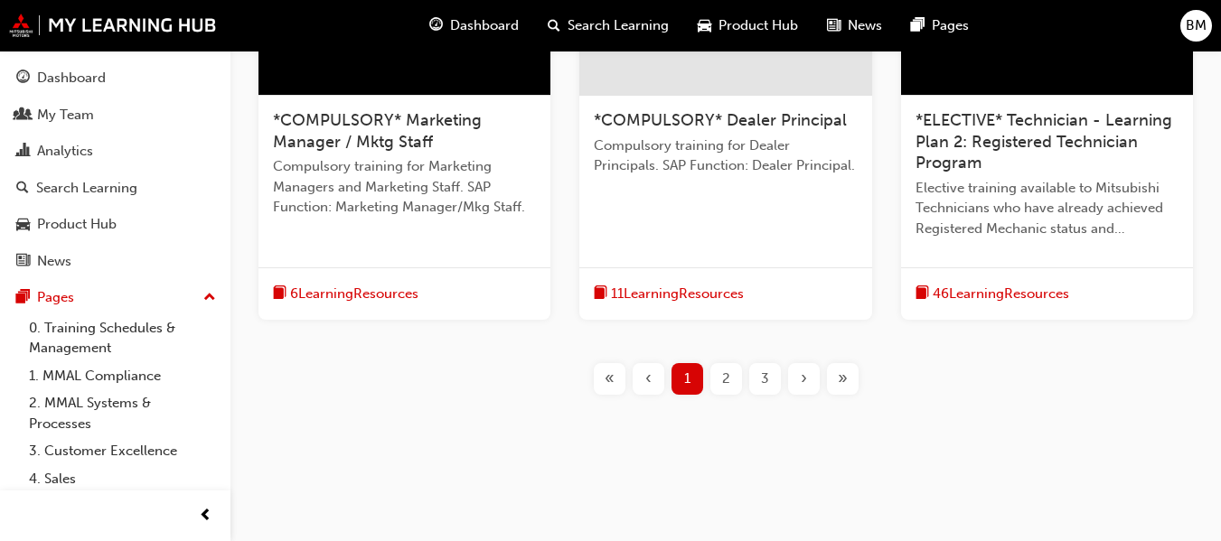
click at [773, 374] on div "3" at bounding box center [765, 379] width 32 height 32
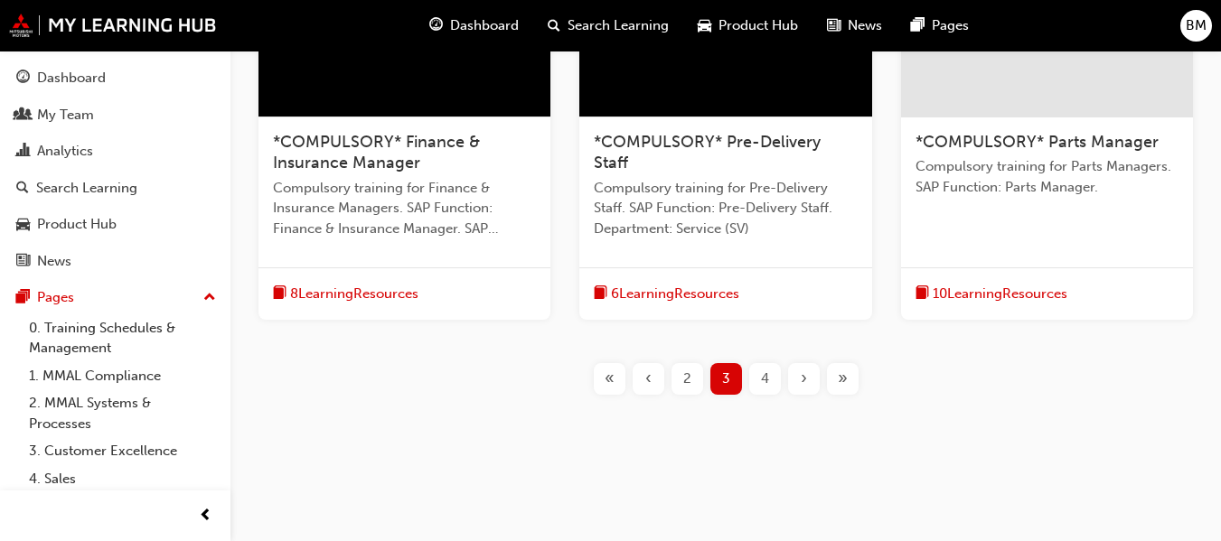
scroll to position [893, 0]
click at [751, 392] on div "4" at bounding box center [765, 379] width 32 height 32
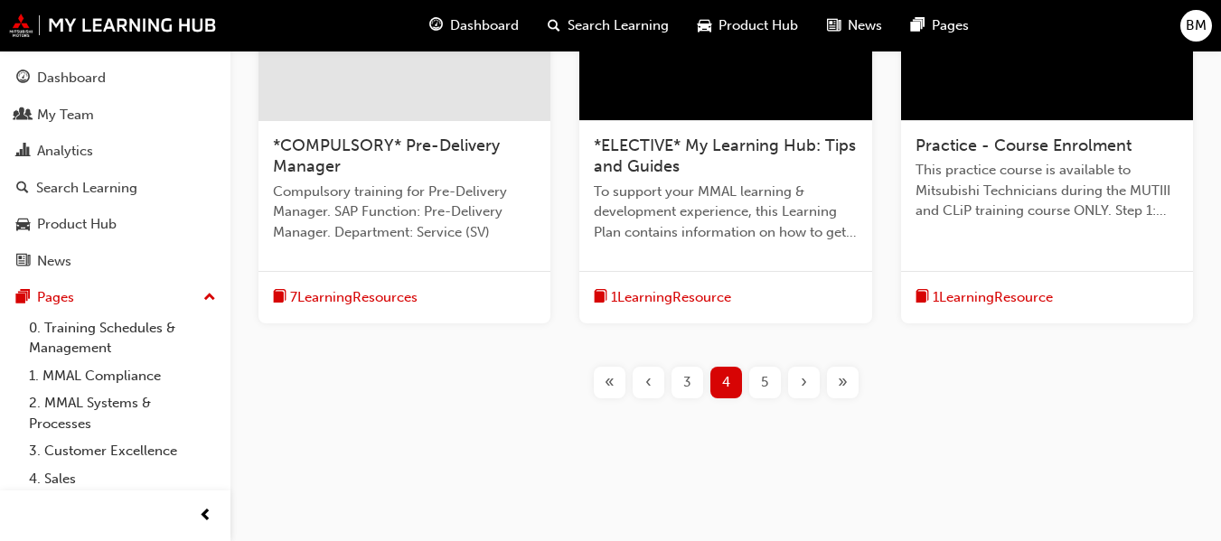
scroll to position [893, 0]
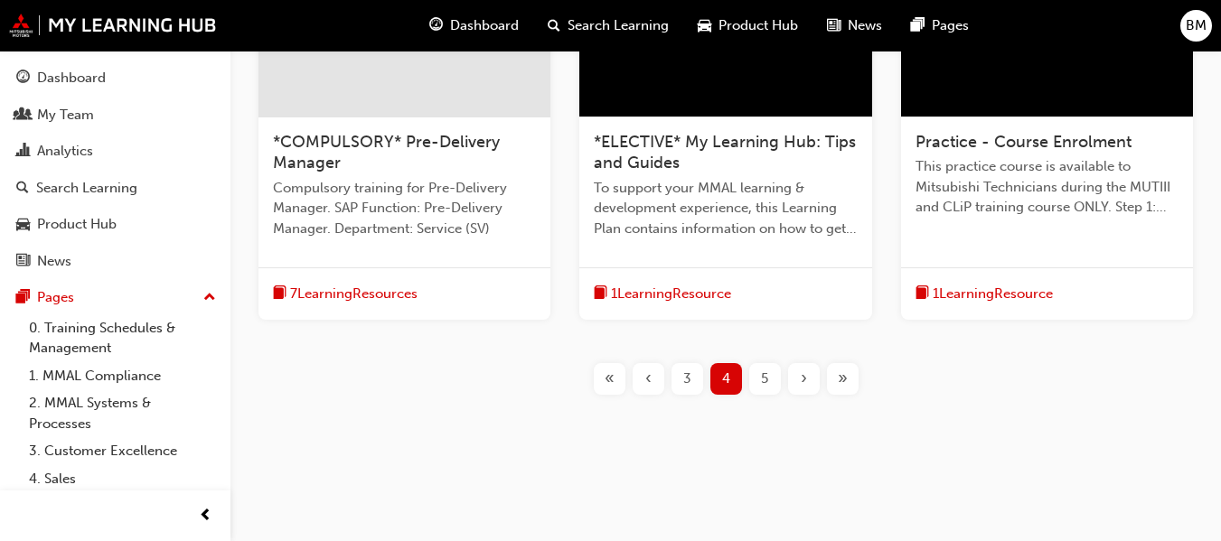
click at [765, 384] on span "5" at bounding box center [764, 379] width 7 height 21
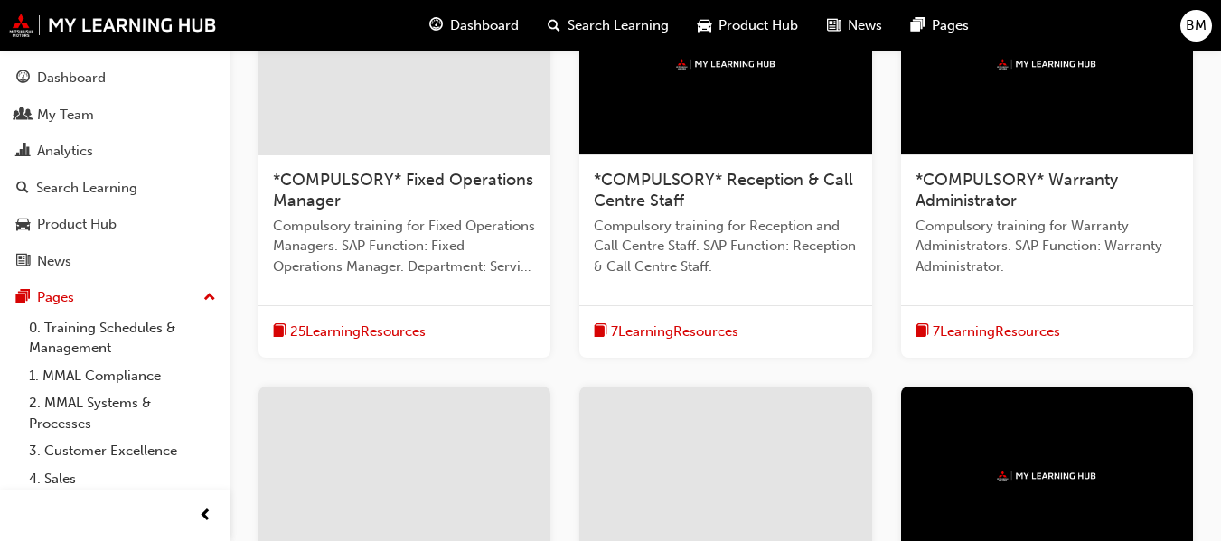
scroll to position [442, 0]
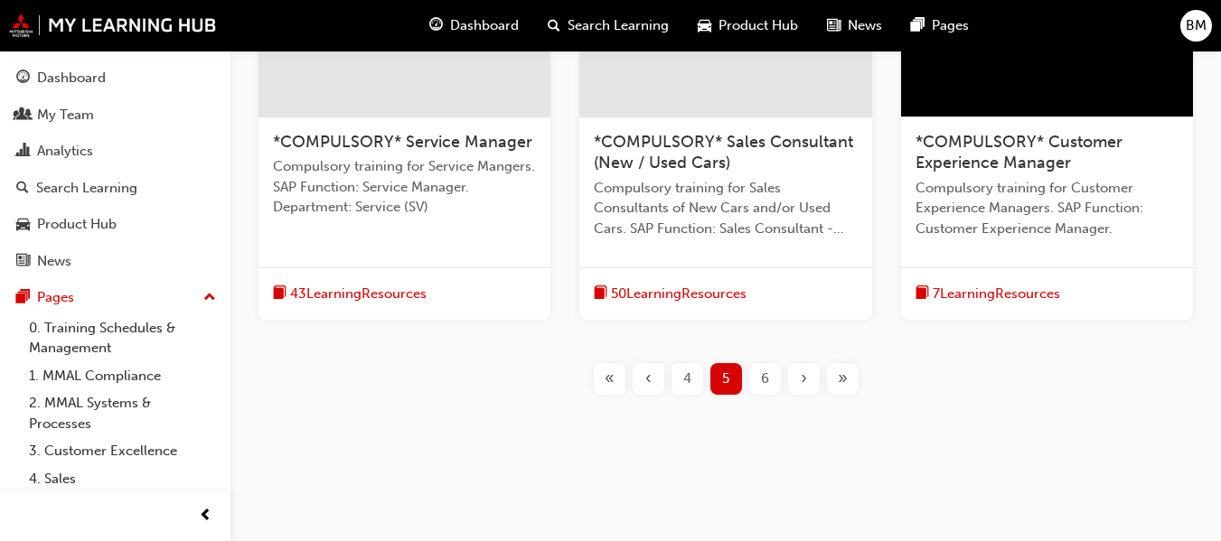
click at [765, 384] on span "6" at bounding box center [765, 379] width 8 height 21
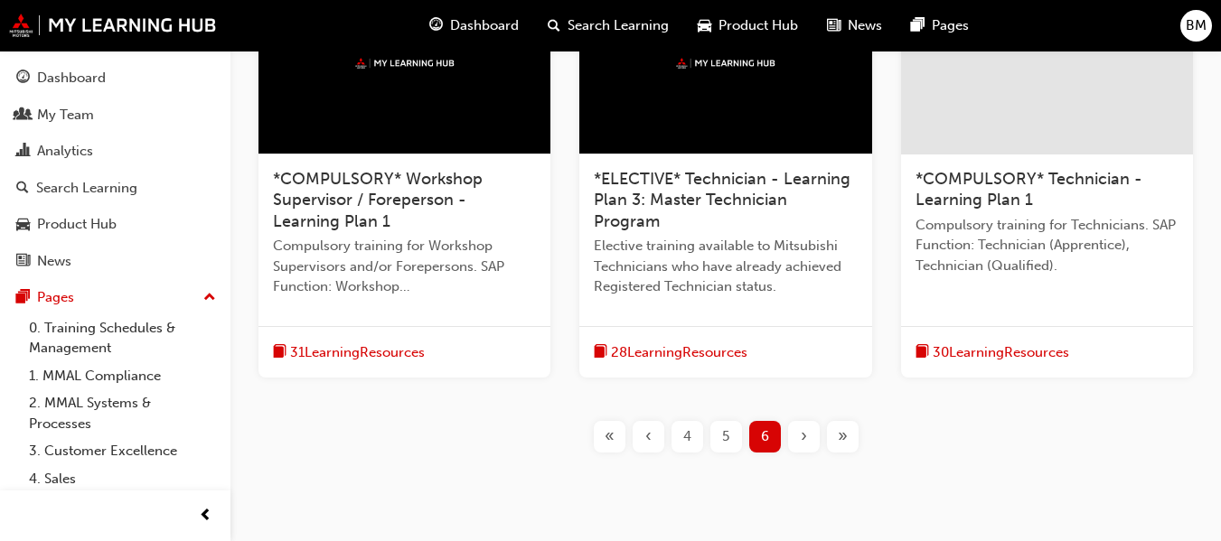
scroll to position [412, 0]
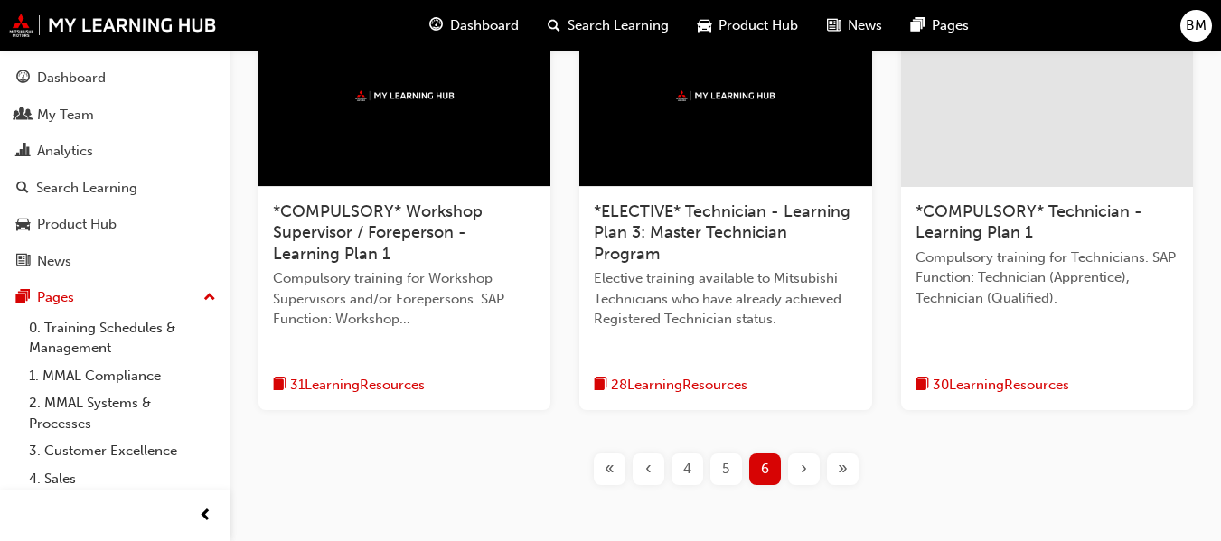
click at [936, 276] on span "Compulsory training for Technicians. SAP Function: Technician (Apprentice), Tec…" at bounding box center [1046, 278] width 263 height 61
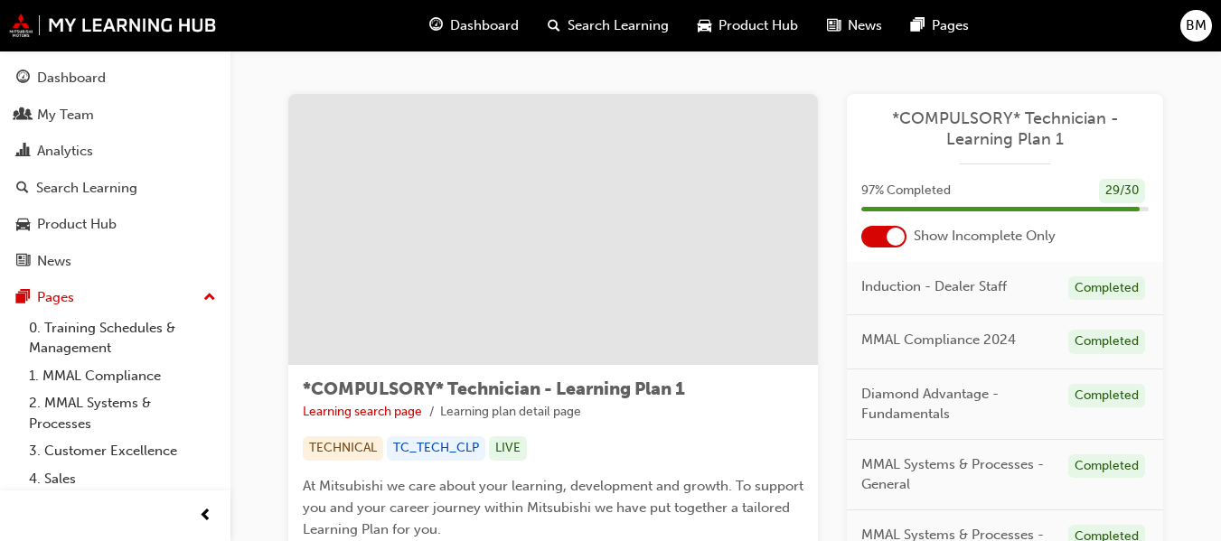
click at [519, 30] on div "Dashboard" at bounding box center [474, 25] width 118 height 37
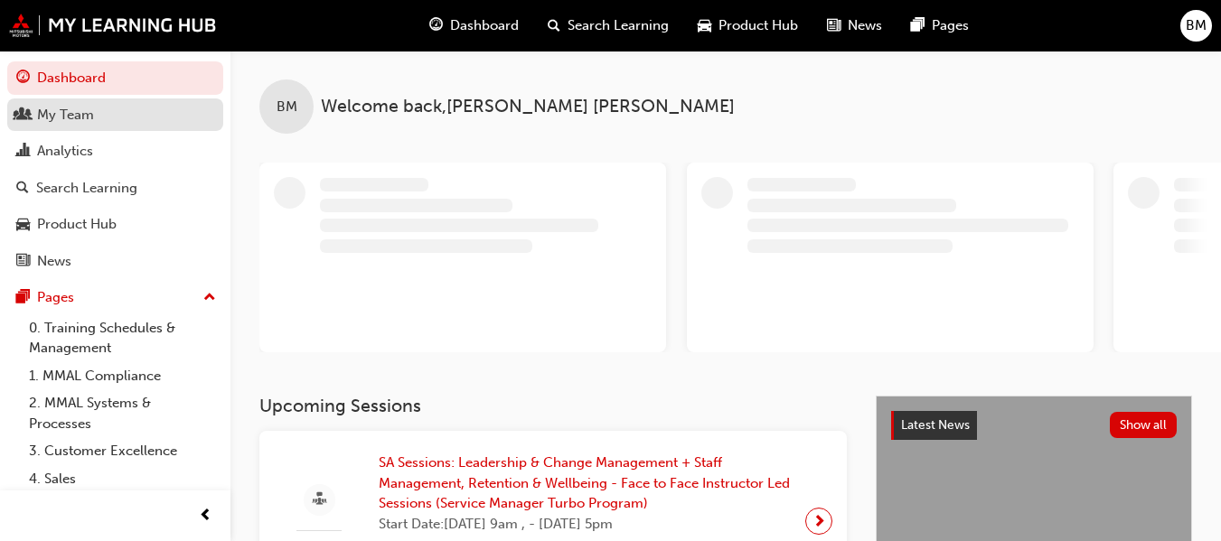
click at [42, 113] on div "My Team" at bounding box center [65, 115] width 57 height 21
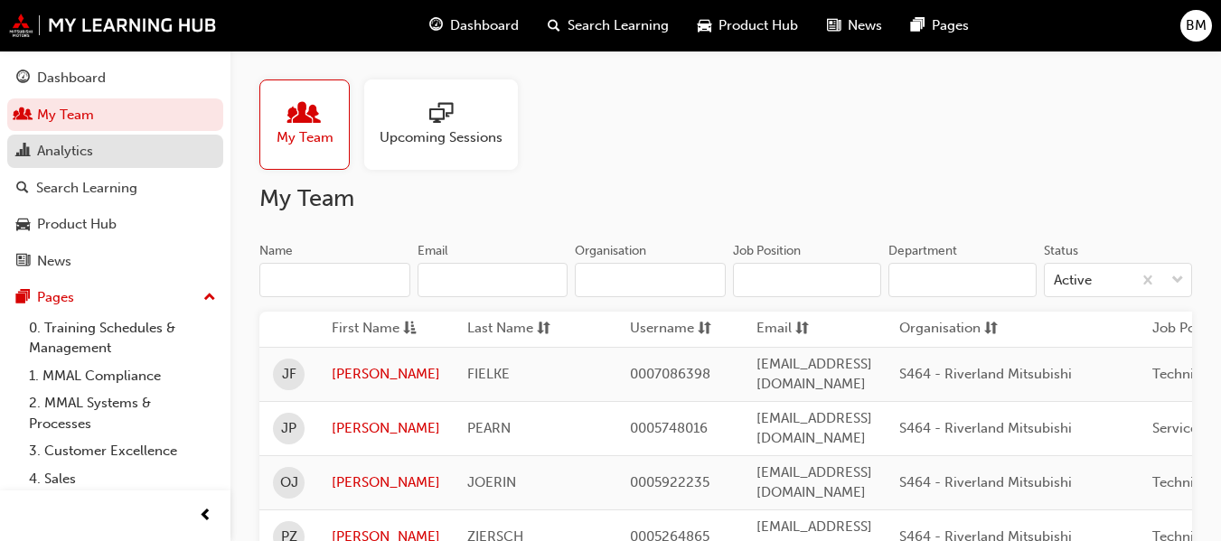
click at [69, 149] on div "Analytics" at bounding box center [65, 151] width 56 height 21
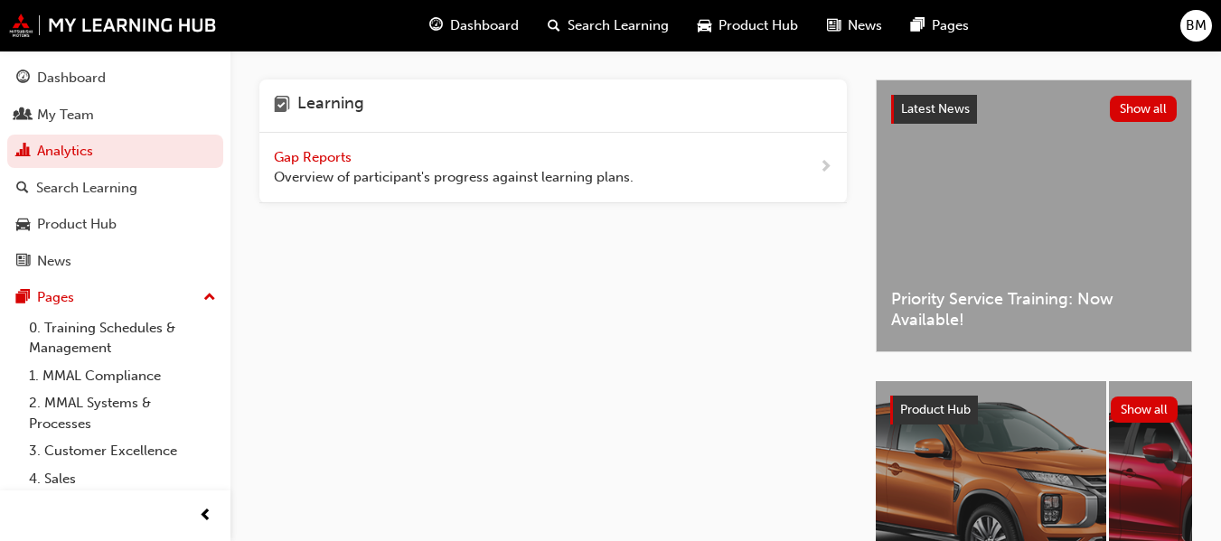
click at [323, 167] on span "Overview of participant's progress against learning plans." at bounding box center [454, 177] width 360 height 21
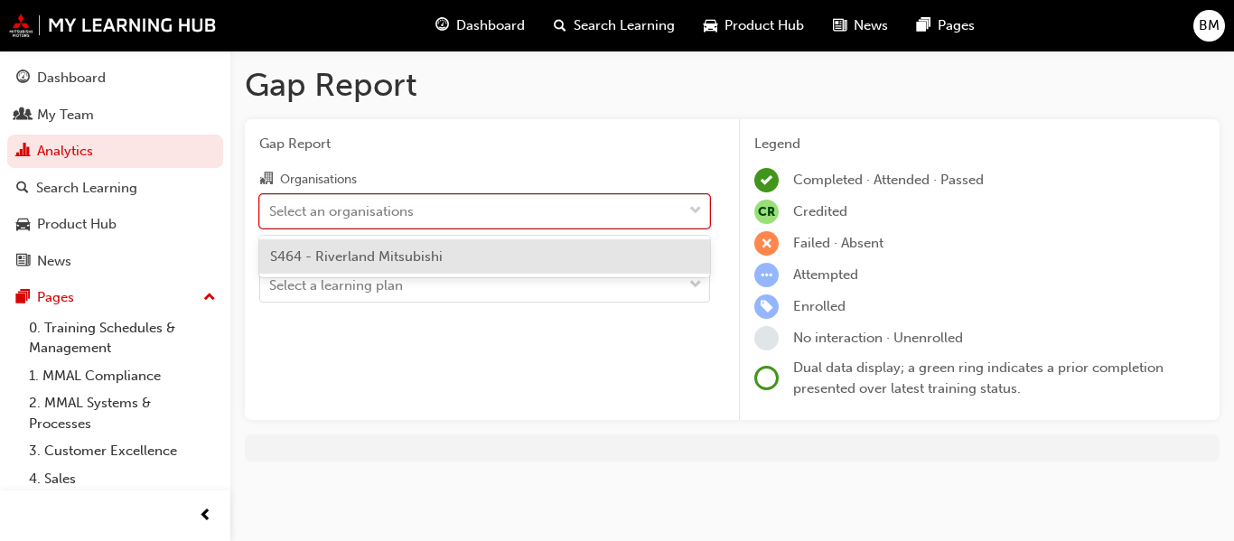
click at [515, 215] on div "Select an organisations" at bounding box center [471, 211] width 422 height 32
click at [271, 215] on input "Organisations option S464 - Riverland Mitsubishi focused, 1 of 1. 1 result avai…" at bounding box center [270, 209] width 2 height 15
click at [498, 265] on div "S464 - Riverland Mitsubishi" at bounding box center [484, 256] width 451 height 35
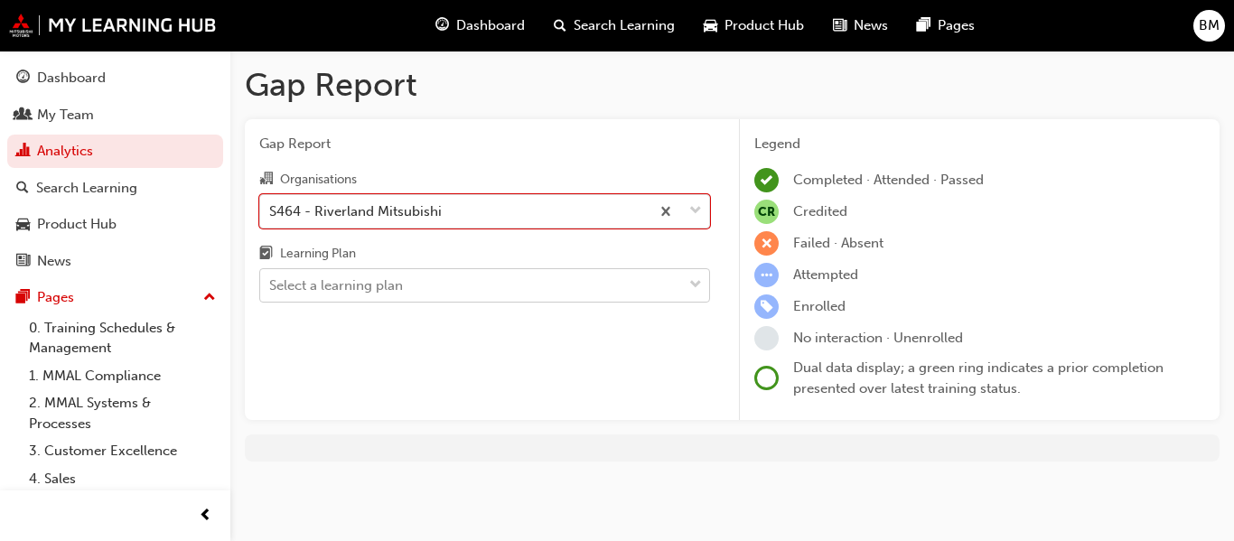
click at [492, 288] on div "Select a learning plan" at bounding box center [471, 286] width 422 height 32
click at [271, 288] on input "Learning Plan Select a learning plan" at bounding box center [270, 284] width 2 height 15
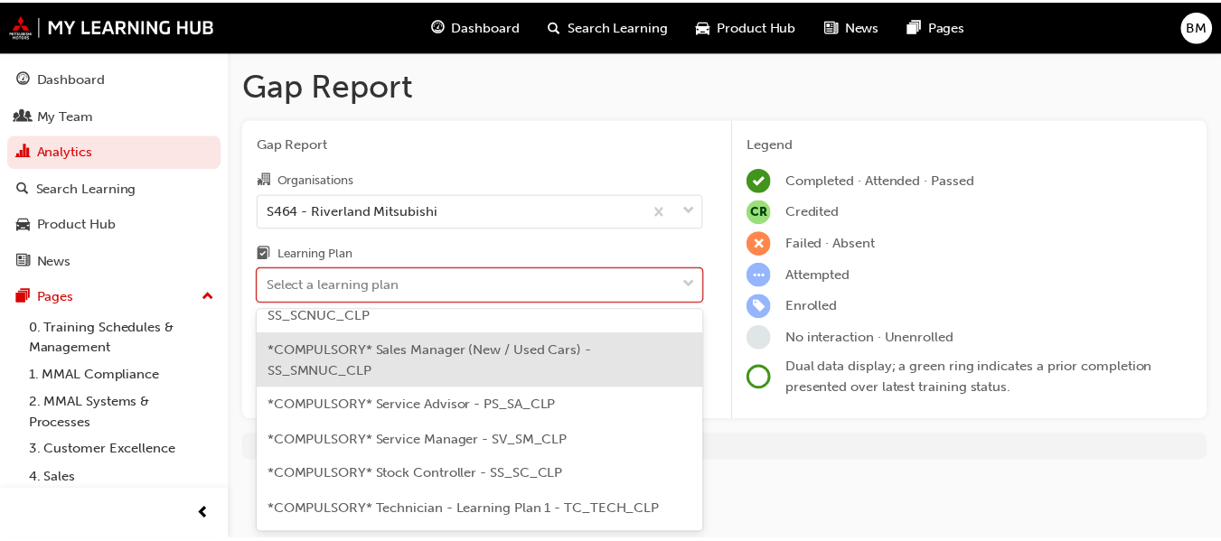
scroll to position [723, 0]
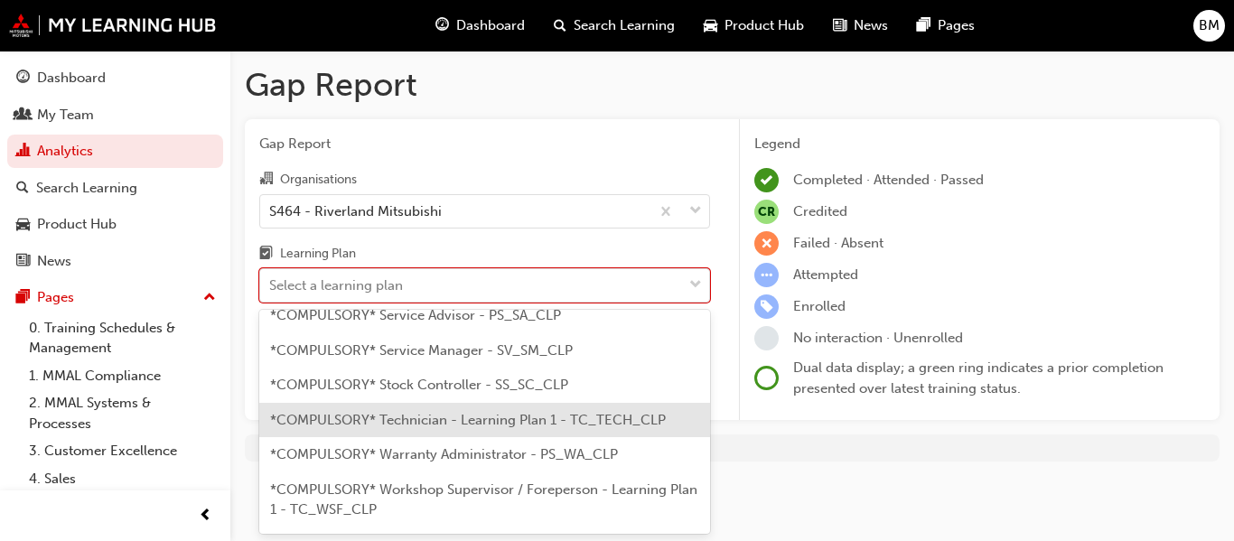
click at [495, 427] on span "*COMPULSORY* Technician - Learning Plan 1 - TC_TECH_CLP" at bounding box center [468, 420] width 396 height 16
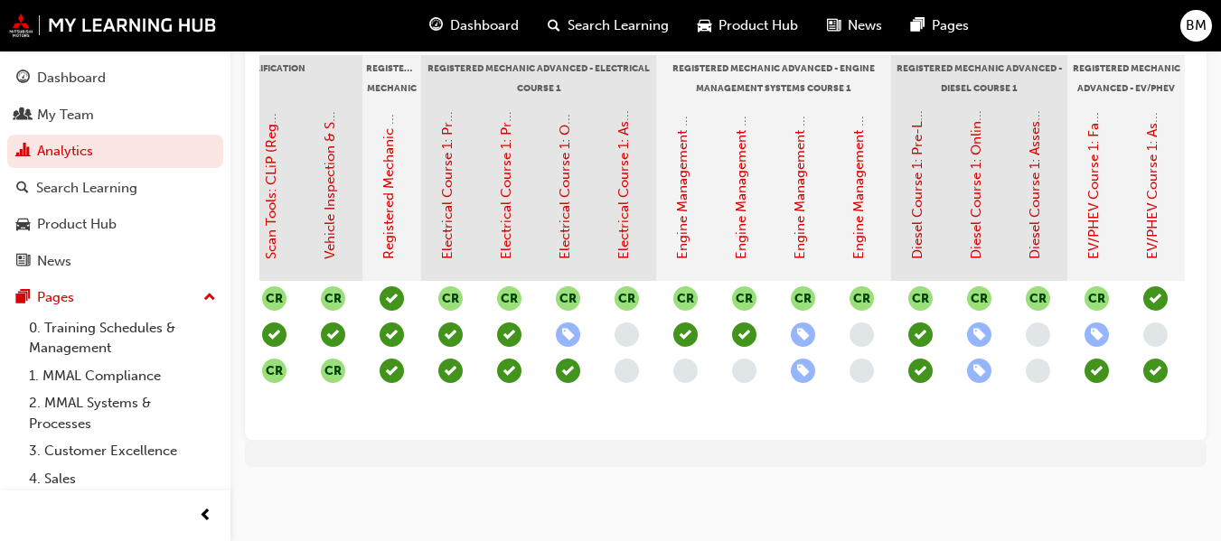
scroll to position [0, 1123]
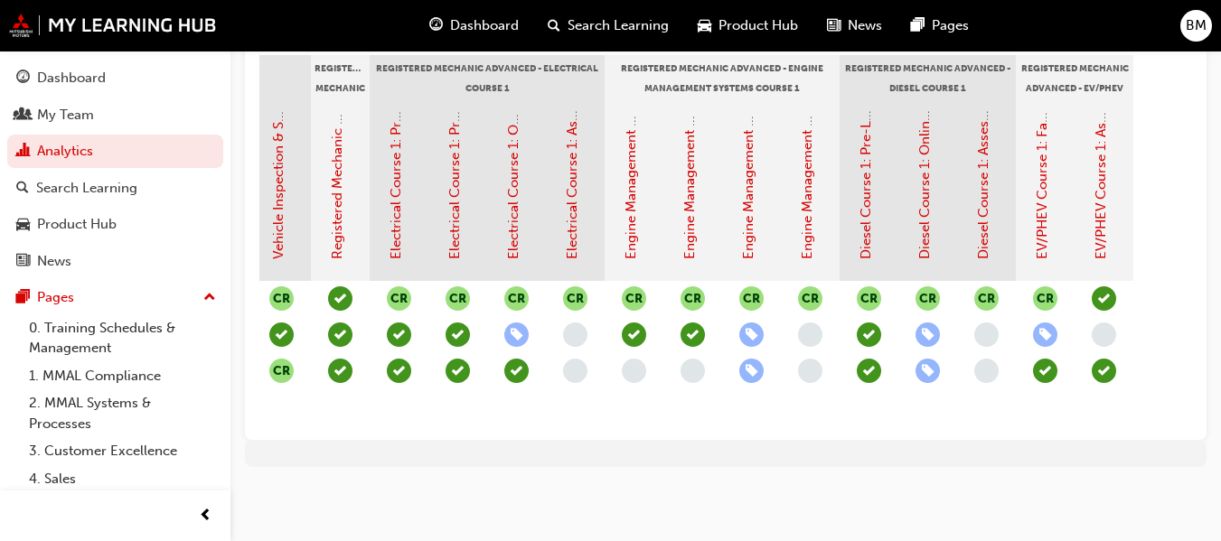
drag, startPoint x: 1159, startPoint y: 358, endPoint x: 1007, endPoint y: 454, distance: 179.9
click at [1007, 454] on div at bounding box center [725, 453] width 961 height 27
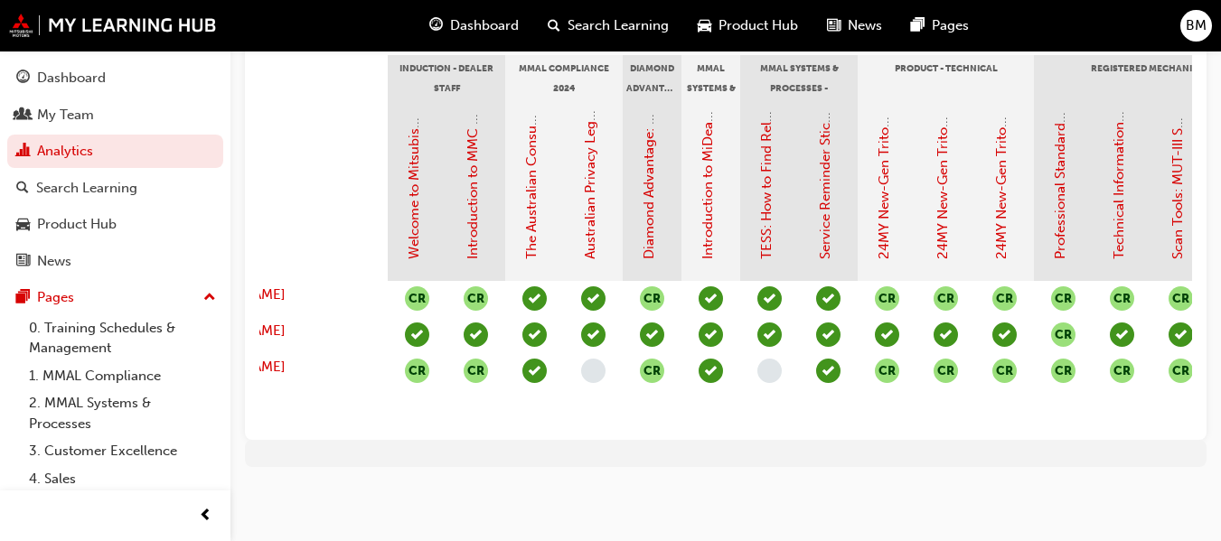
scroll to position [0, 0]
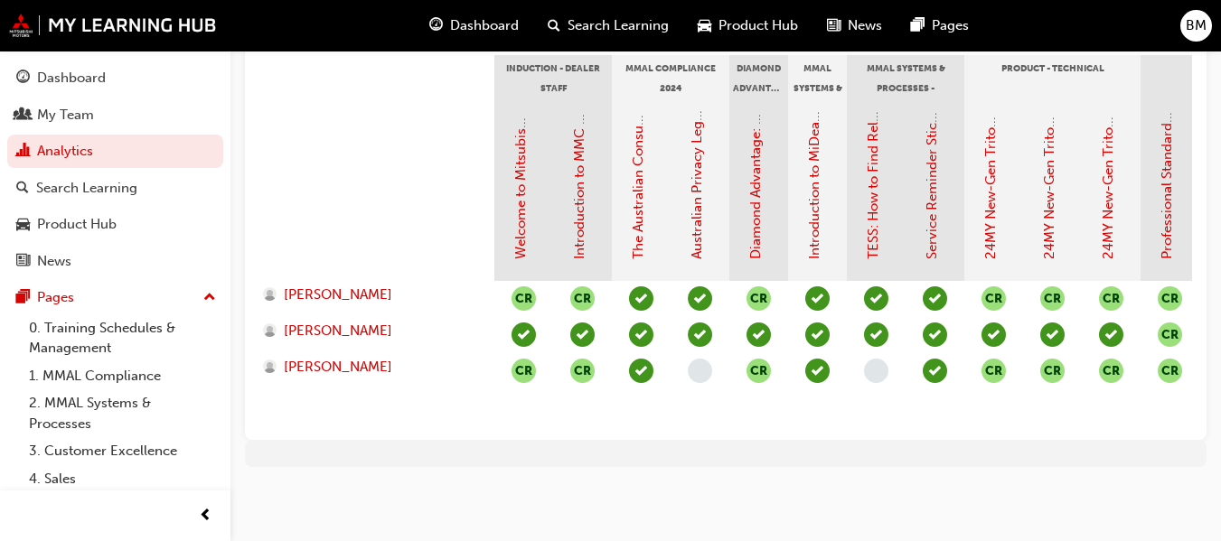
drag, startPoint x: 822, startPoint y: 413, endPoint x: 451, endPoint y: 504, distance: 382.4
click at [451, 505] on div "Gap Report Gap Report Organisations S464 - Riverland Mitsubishi Learning Plan *…" at bounding box center [610, 53] width 1221 height 978
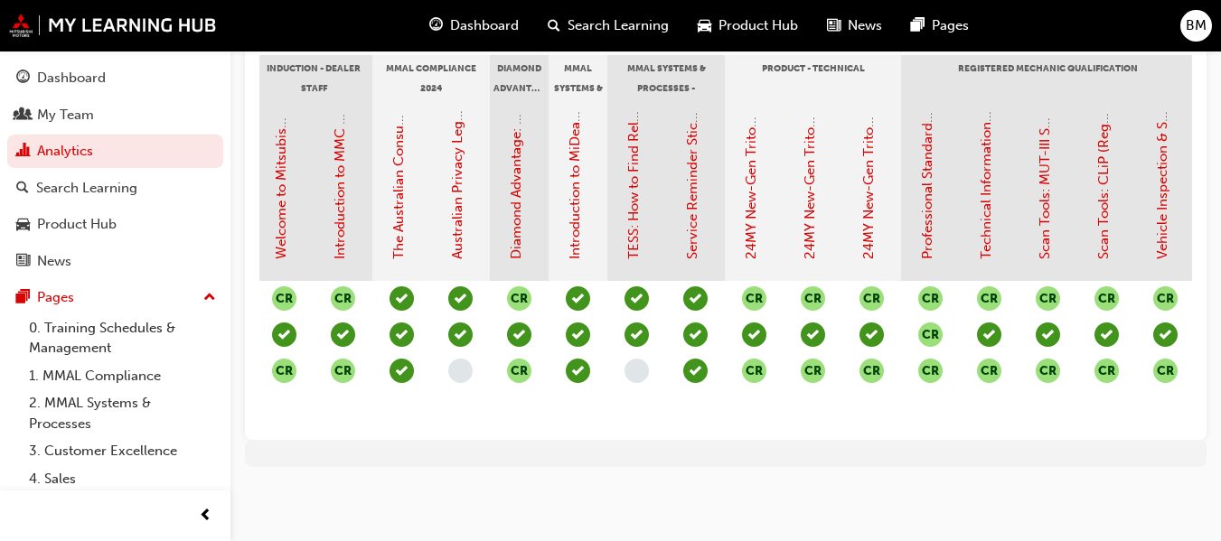
scroll to position [0, 239]
click at [136, 89] on link "Dashboard" at bounding box center [115, 77] width 216 height 33
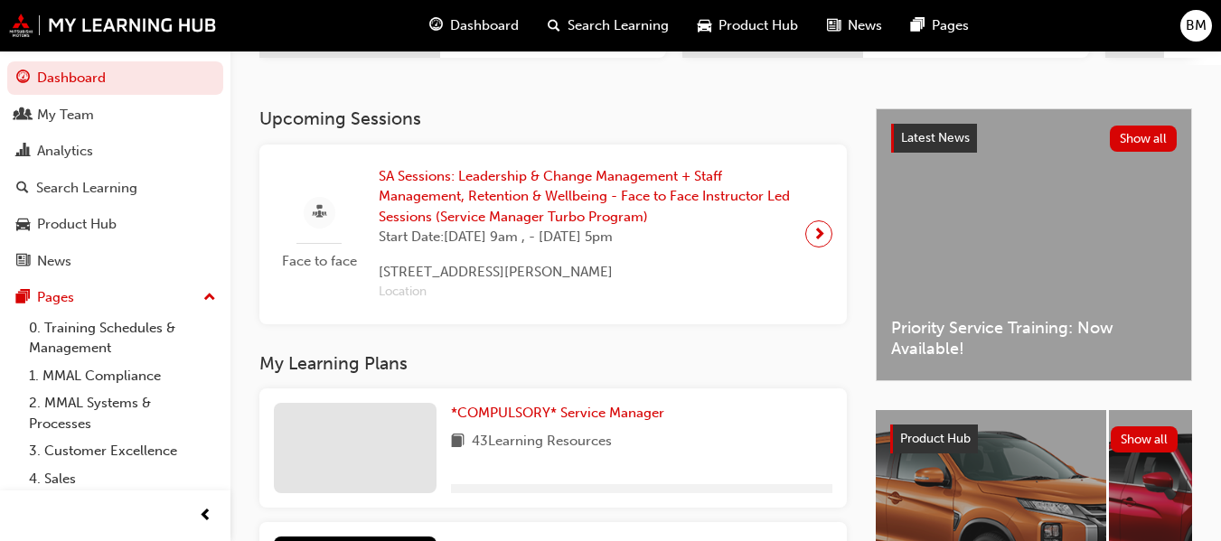
scroll to position [179, 0]
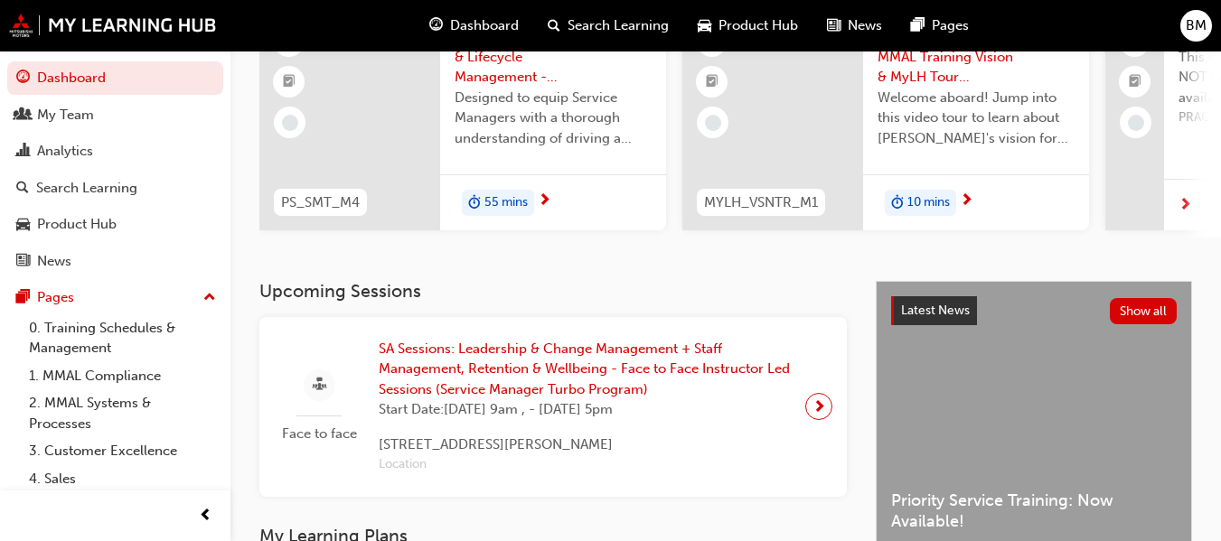
click at [1189, 23] on span "BM" at bounding box center [1195, 25] width 21 height 21
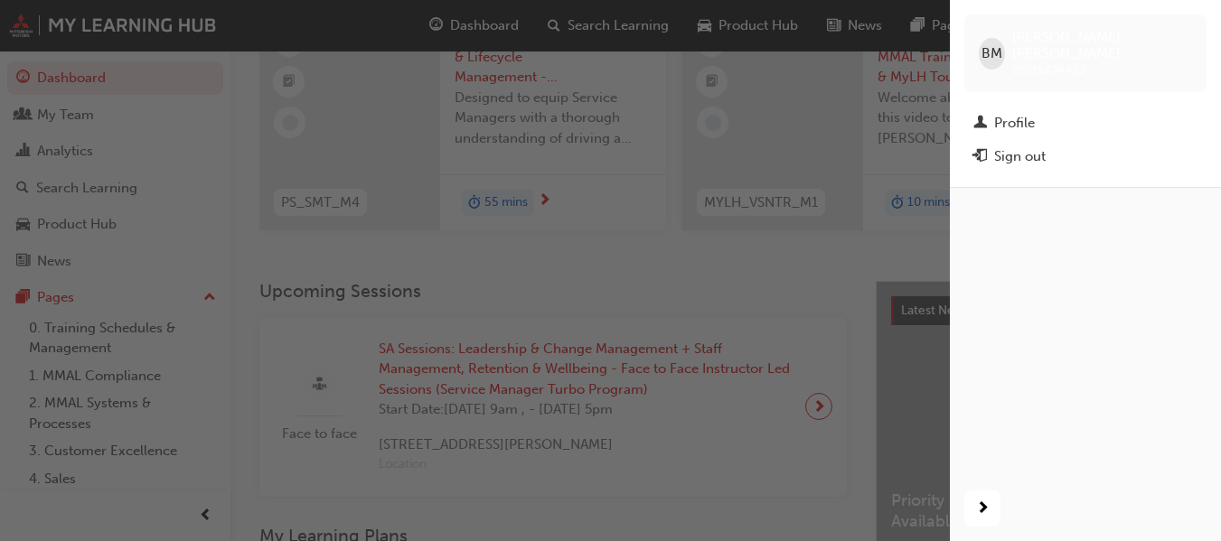
click at [1032, 113] on div "Profile" at bounding box center [1014, 123] width 41 height 21
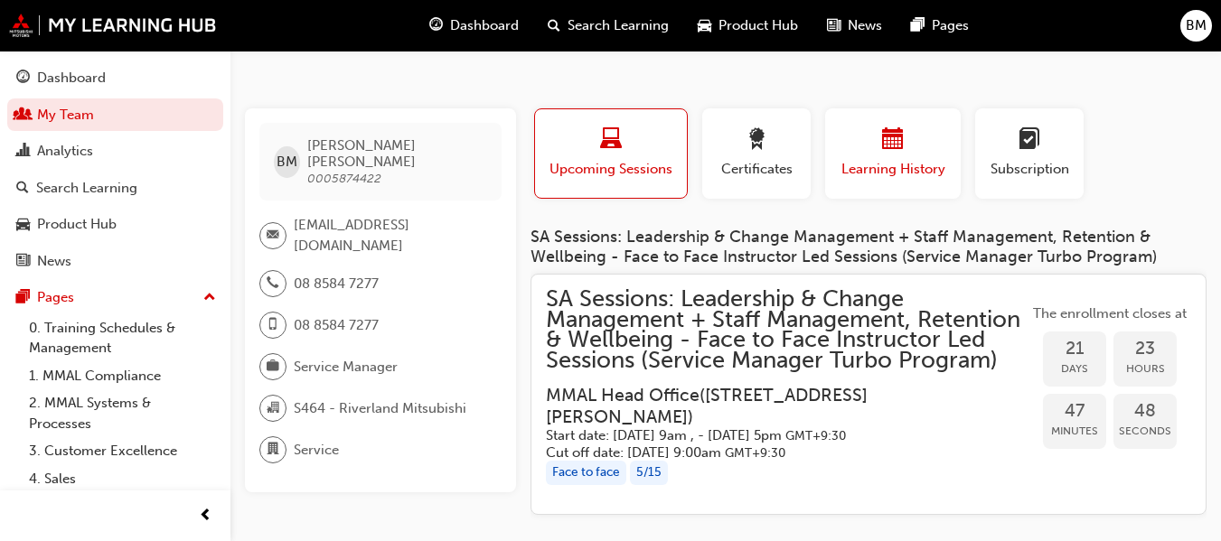
drag, startPoint x: 874, startPoint y: 158, endPoint x: 858, endPoint y: 160, distance: 15.5
click at [867, 160] on div "Learning History" at bounding box center [892, 153] width 108 height 51
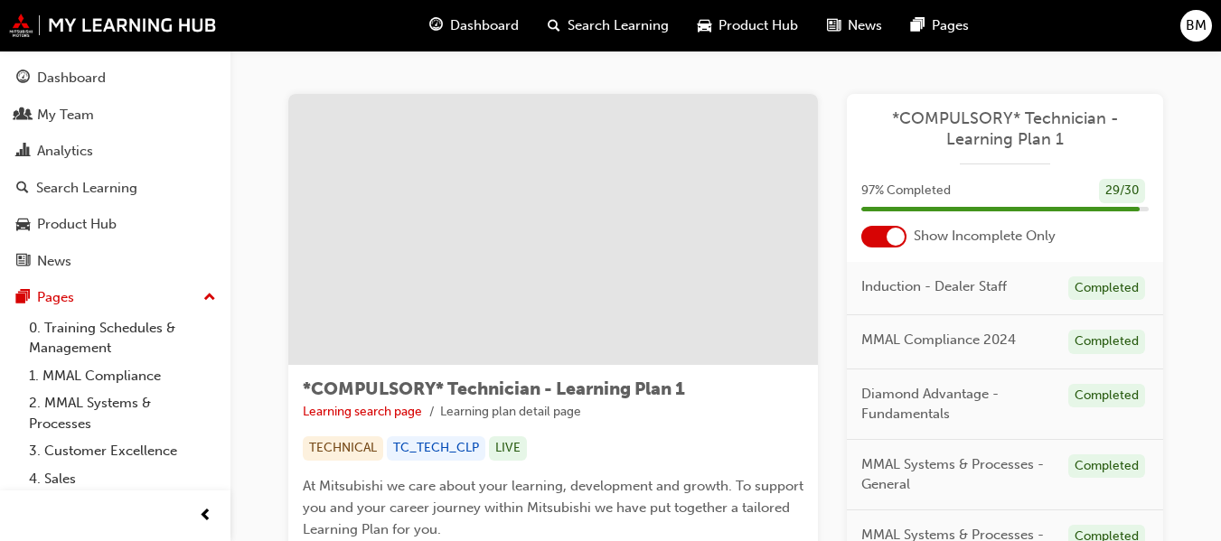
drag, startPoint x: 1121, startPoint y: 210, endPoint x: 1147, endPoint y: 208, distance: 26.3
click at [1147, 208] on div at bounding box center [1004, 209] width 287 height 5
click at [1137, 205] on div "97 % Completed 29 / 30" at bounding box center [1005, 202] width 316 height 47
click at [1141, 207] on div at bounding box center [1004, 209] width 287 height 5
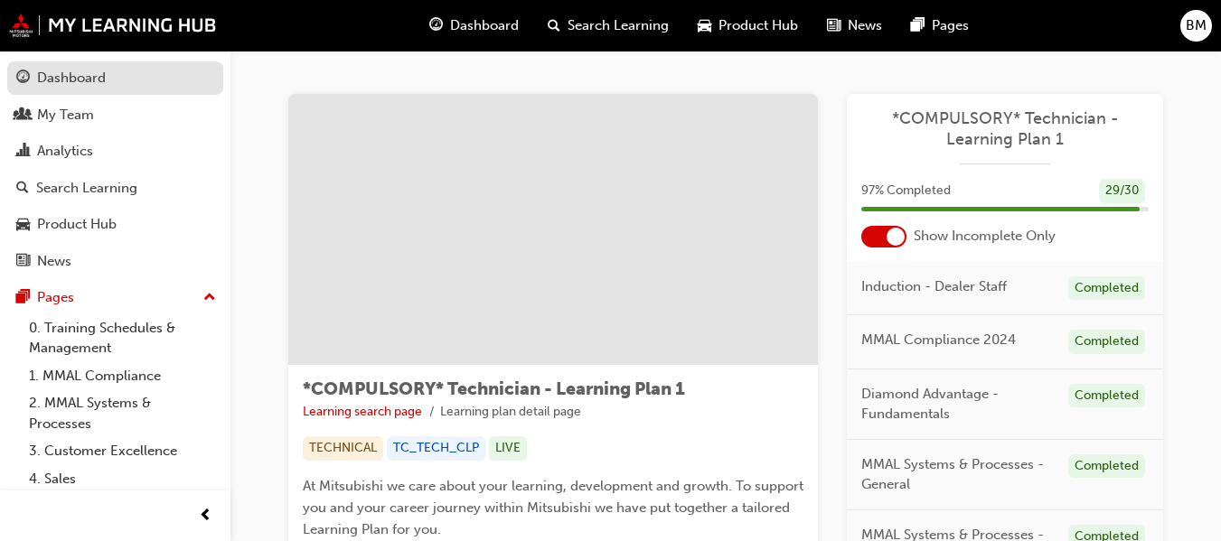
click at [116, 82] on div "Dashboard" at bounding box center [115, 78] width 198 height 23
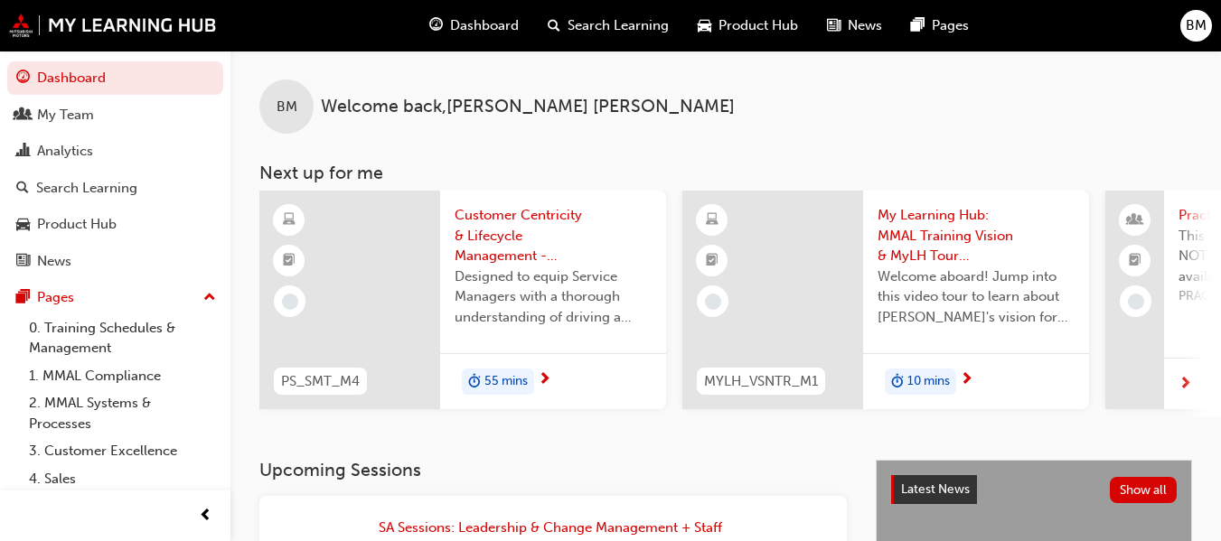
click at [1203, 34] on span "BM" at bounding box center [1195, 25] width 21 height 21
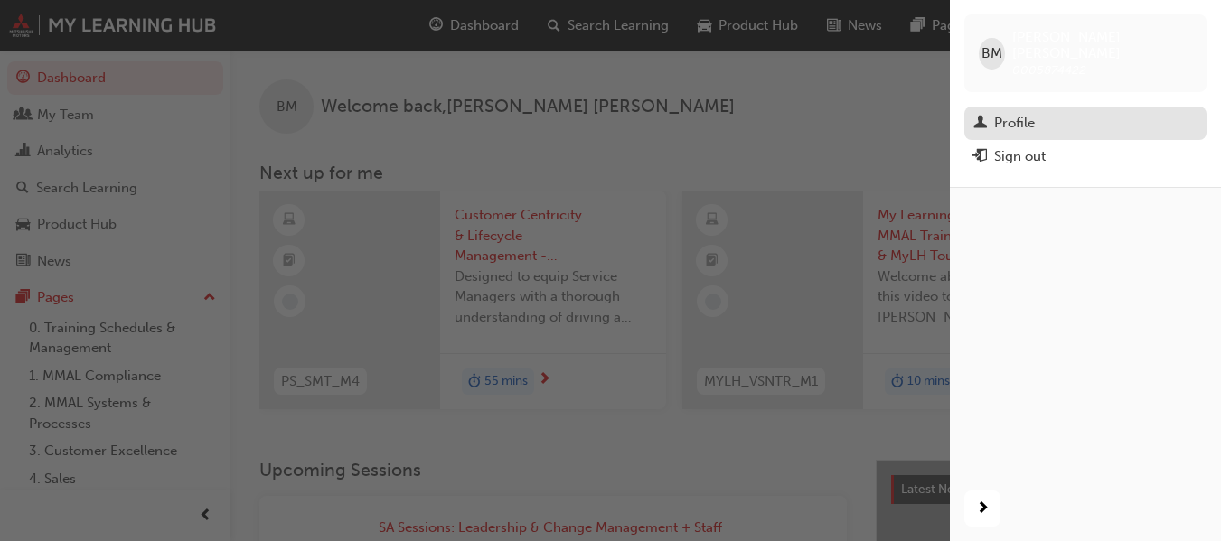
click at [1028, 118] on link "Profile" at bounding box center [1085, 123] width 242 height 33
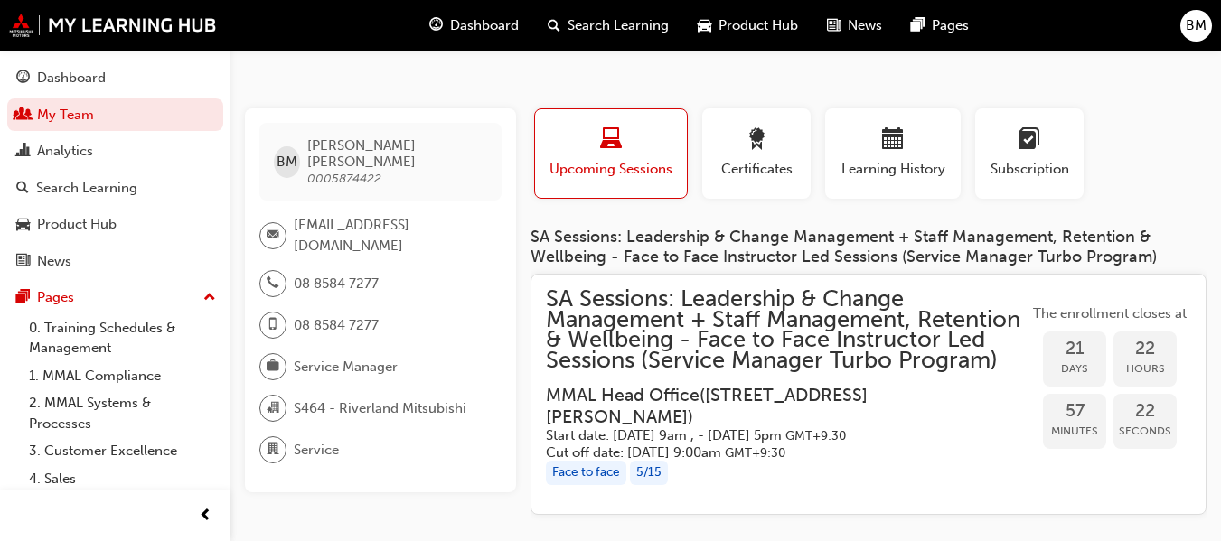
drag, startPoint x: 1191, startPoint y: 27, endPoint x: 521, endPoint y: 139, distance: 678.8
click at [521, 139] on div "Profile" at bounding box center [519, 160] width 14 height 105
click at [46, 154] on div "Analytics" at bounding box center [65, 151] width 56 height 21
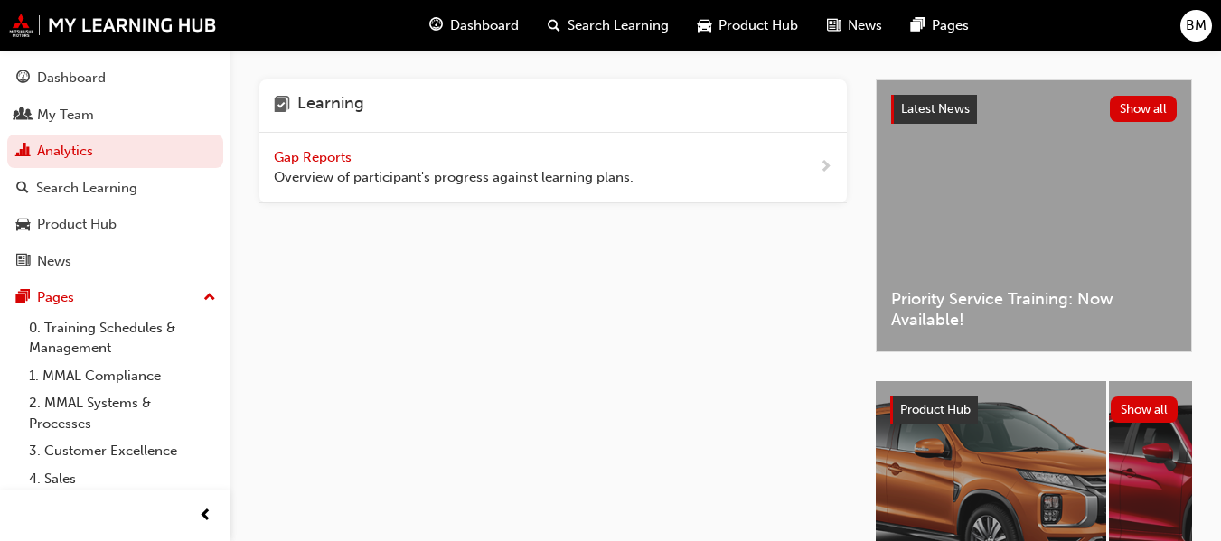
click at [312, 159] on span "Gap Reports" at bounding box center [314, 157] width 81 height 16
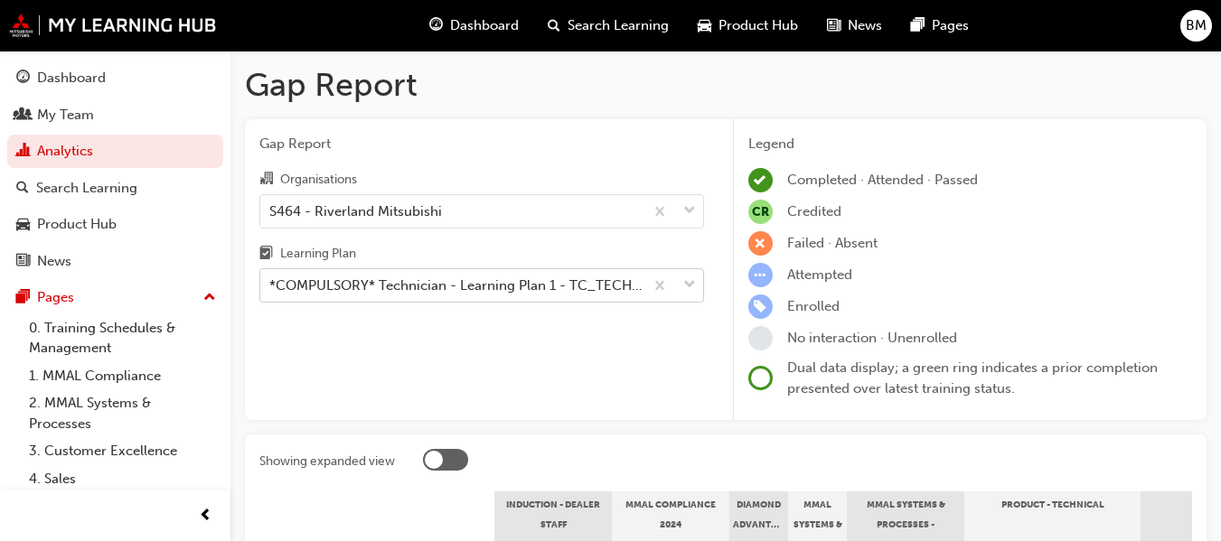
click at [378, 284] on body "Your version of Internet Explorer is outdated and not supported. Please upgrade…" at bounding box center [610, 270] width 1221 height 541
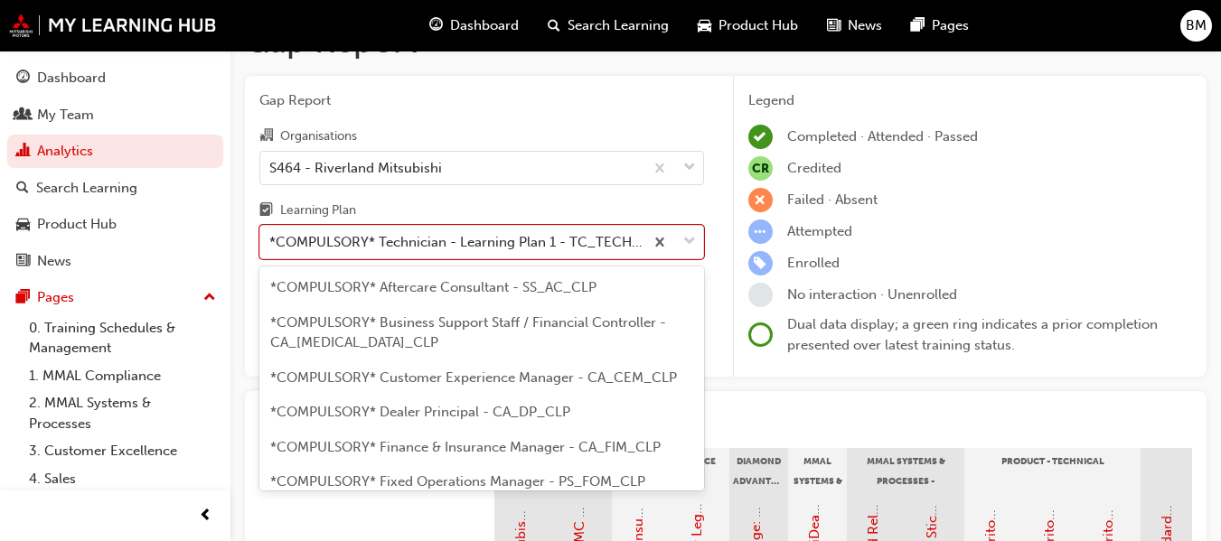
scroll to position [47, 0]
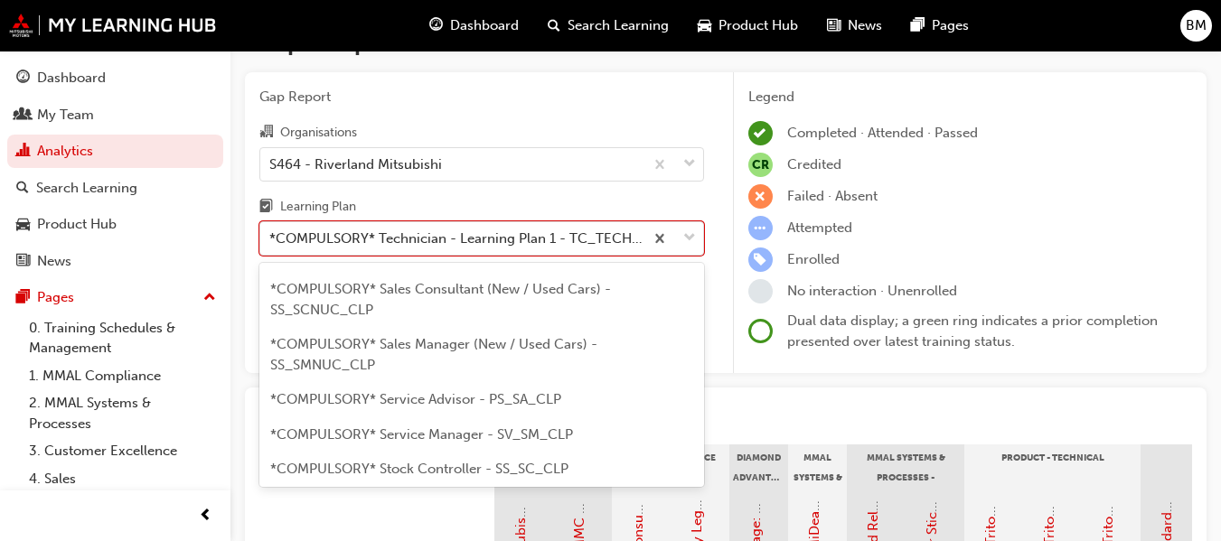
click at [420, 442] on span "*COMPULSORY* Service Manager - SV_SM_CLP" at bounding box center [421, 434] width 303 height 16
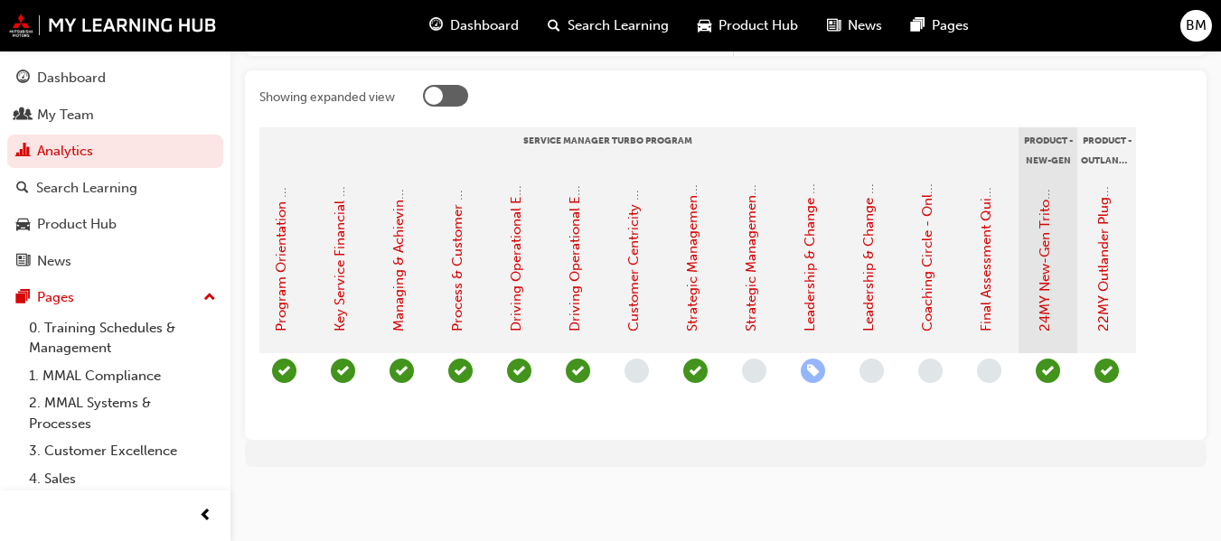
scroll to position [0, 1886]
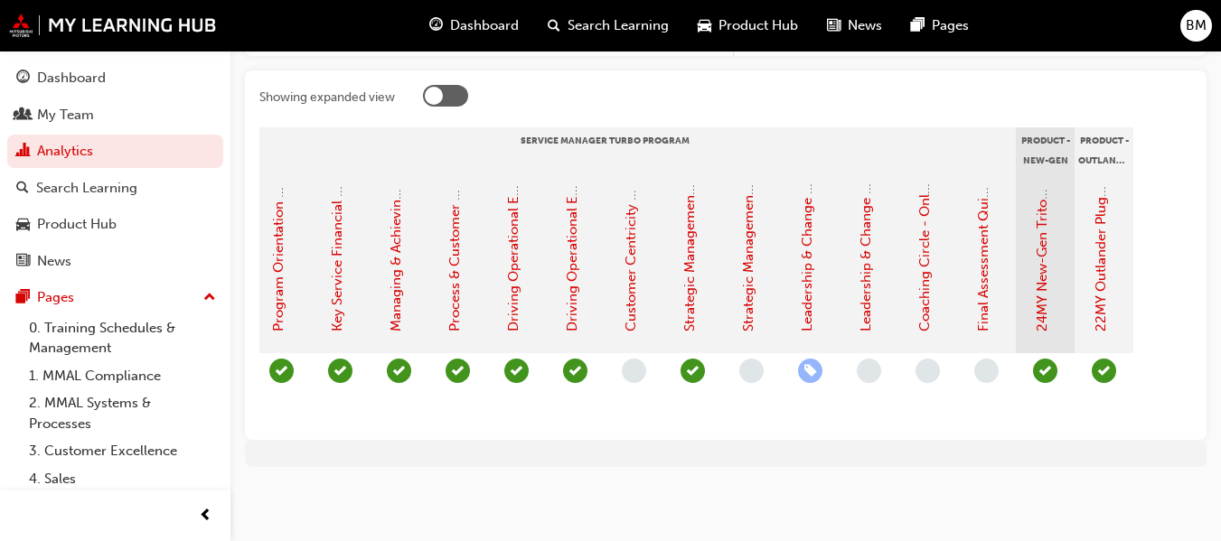
click at [452, 89] on div at bounding box center [445, 96] width 45 height 22
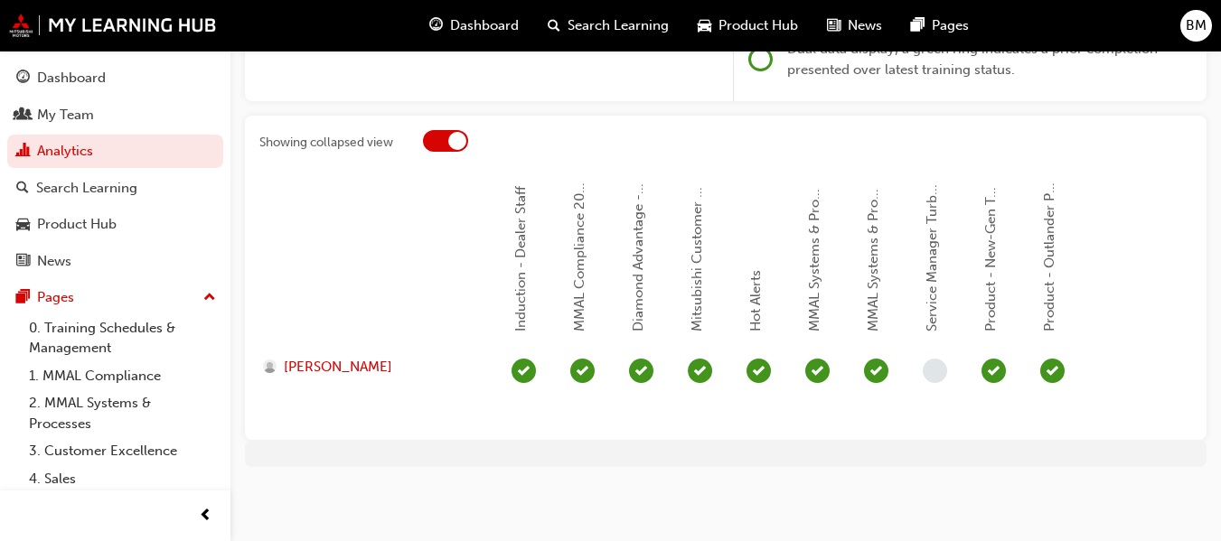
click at [447, 144] on div at bounding box center [445, 141] width 45 height 22
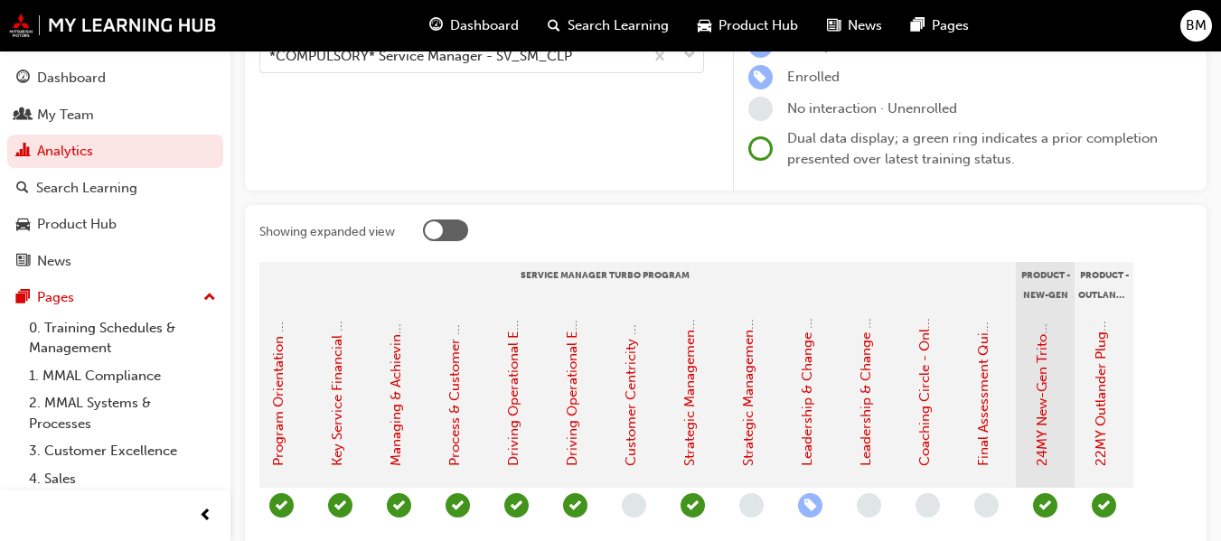
scroll to position [0, 0]
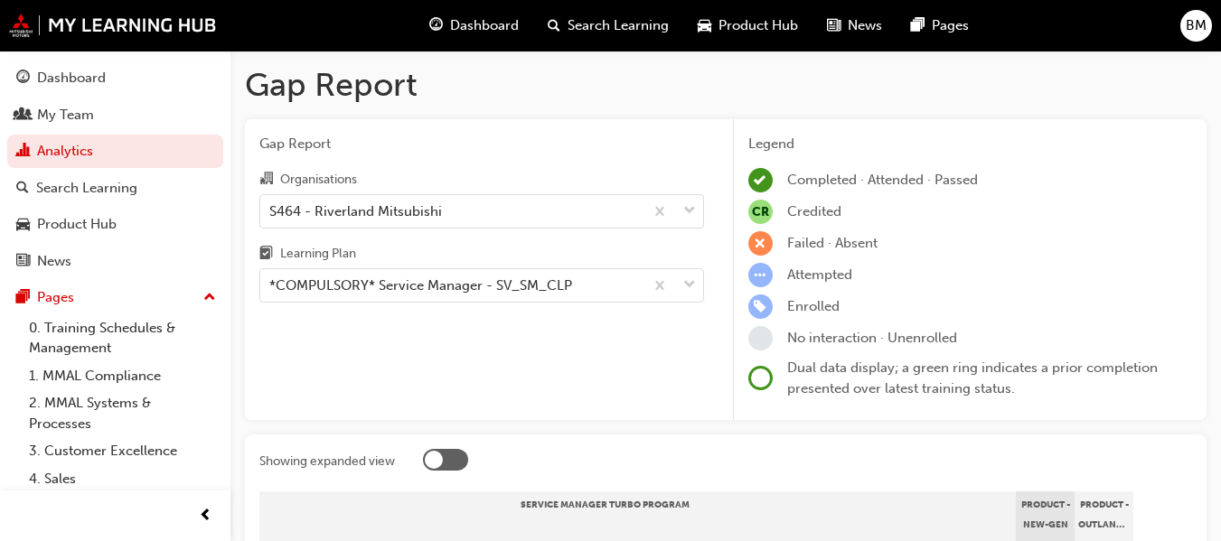
click at [1190, 26] on span "BM" at bounding box center [1195, 25] width 21 height 21
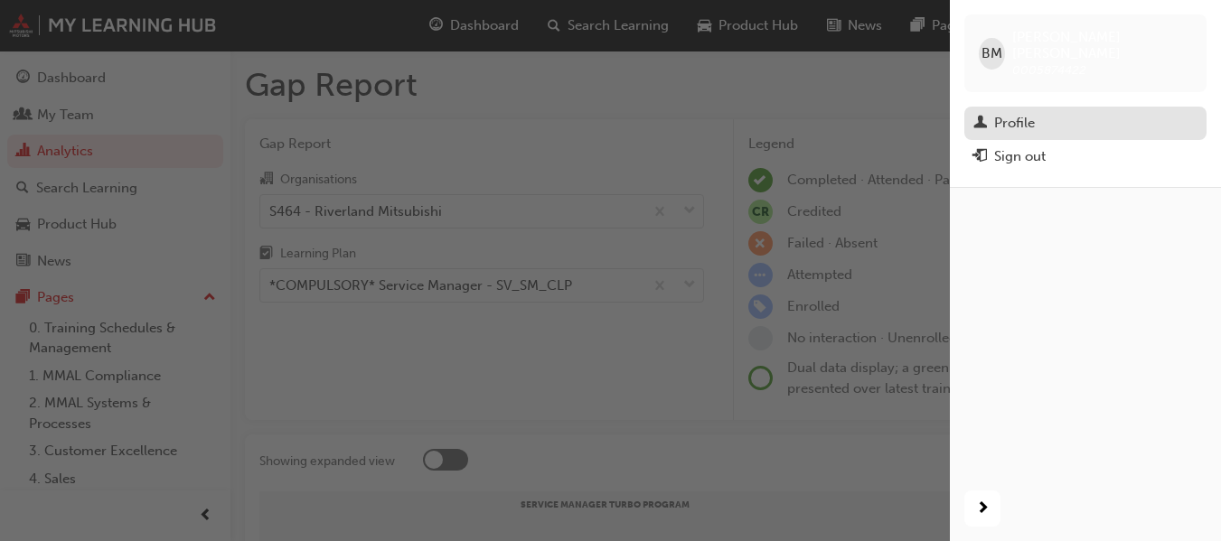
click at [1030, 113] on div "Profile" at bounding box center [1014, 123] width 41 height 21
